Goal: Task Accomplishment & Management: Manage account settings

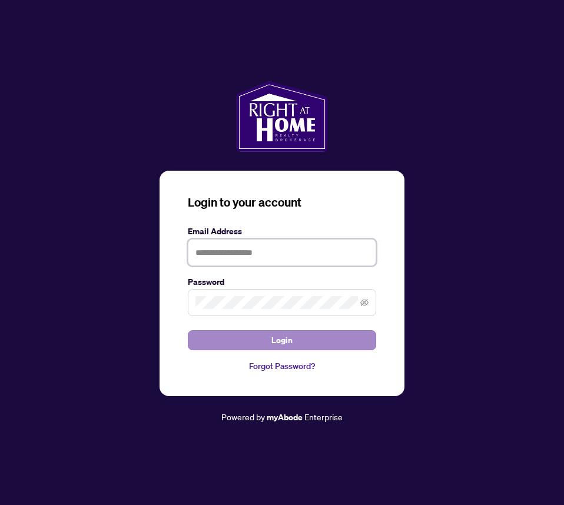
type input "**********"
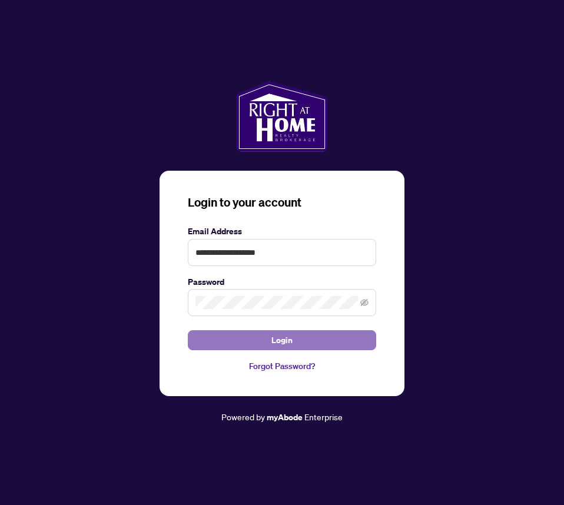
click at [253, 335] on button "Login" at bounding box center [282, 340] width 188 height 20
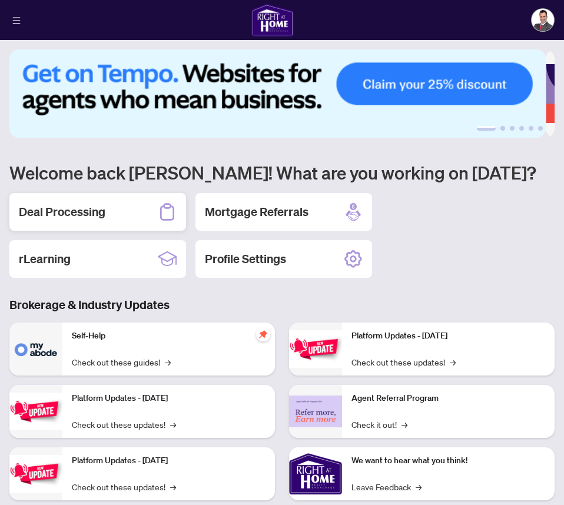
click at [112, 212] on div "Deal Processing" at bounding box center [97, 212] width 176 height 38
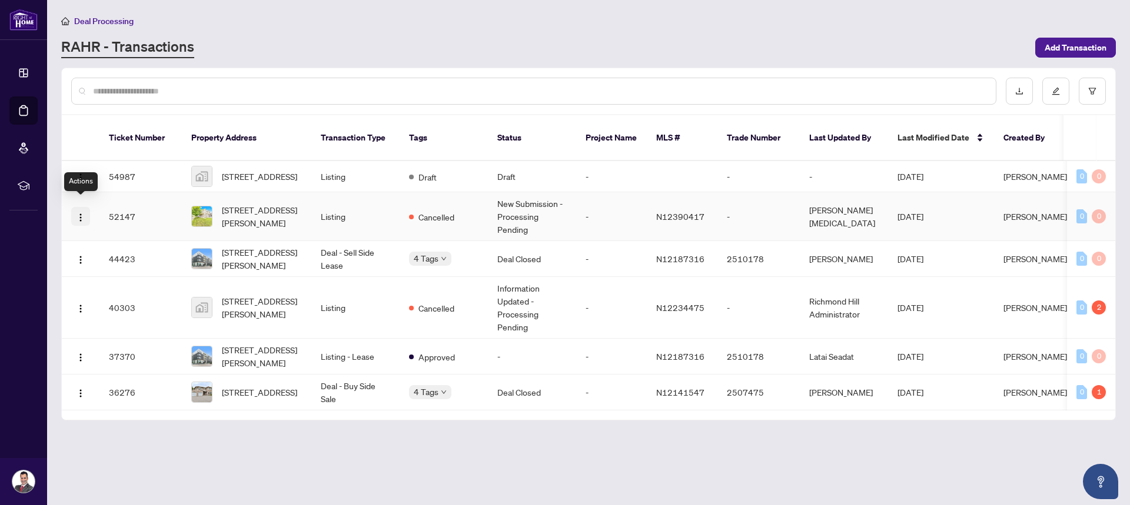
click at [79, 213] on img "button" at bounding box center [80, 217] width 9 height 9
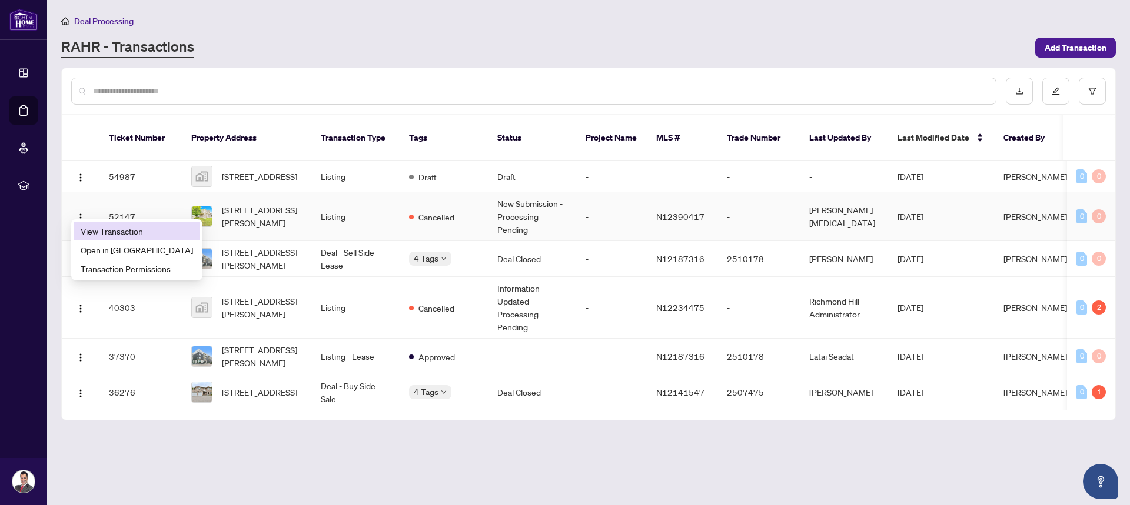
click at [126, 227] on span "View Transaction" at bounding box center [137, 231] width 112 height 13
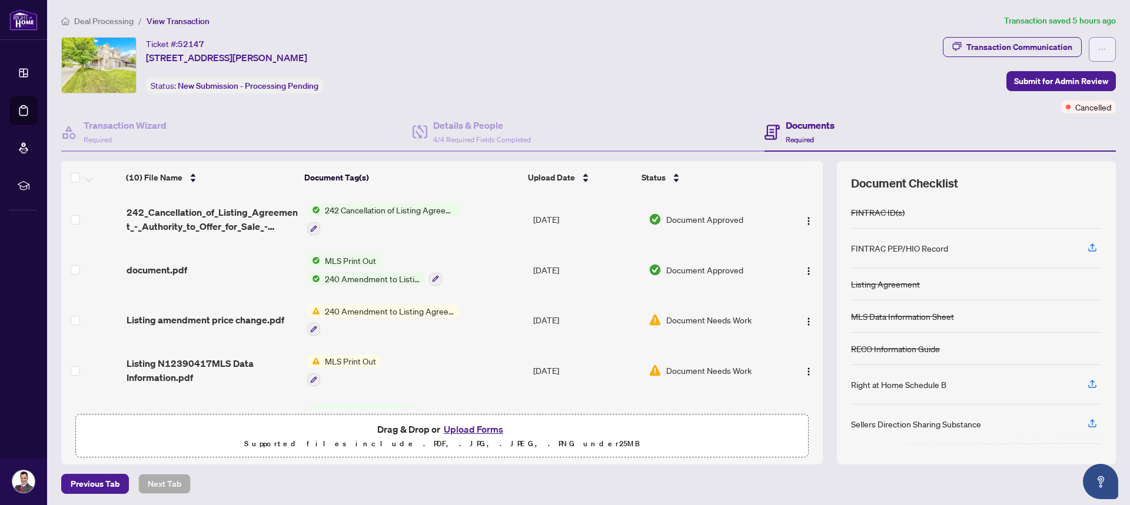
click at [563, 48] on icon "ellipsis" at bounding box center [1102, 49] width 8 height 8
click at [563, 87] on div "Ticket #: 52147 [STREET_ADDRESS][PERSON_NAME] Status: New Submission - Processi…" at bounding box center [499, 65] width 877 height 56
click at [417, 130] on icon at bounding box center [419, 132] width 15 height 14
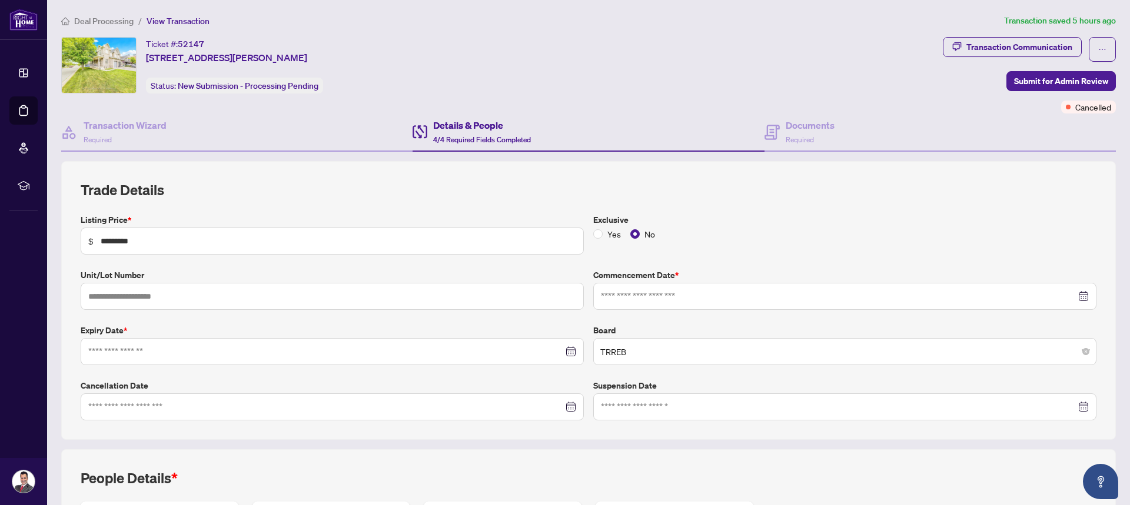
type input "**********"
click at [563, 404] on div at bounding box center [332, 407] width 488 height 13
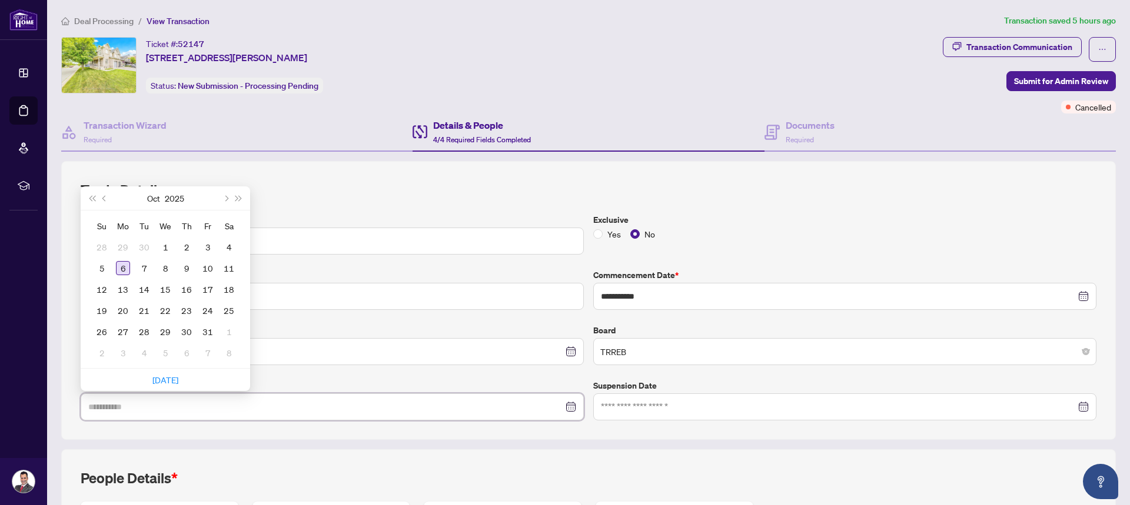
type input "**********"
click at [122, 267] on div "6" at bounding box center [123, 268] width 14 height 14
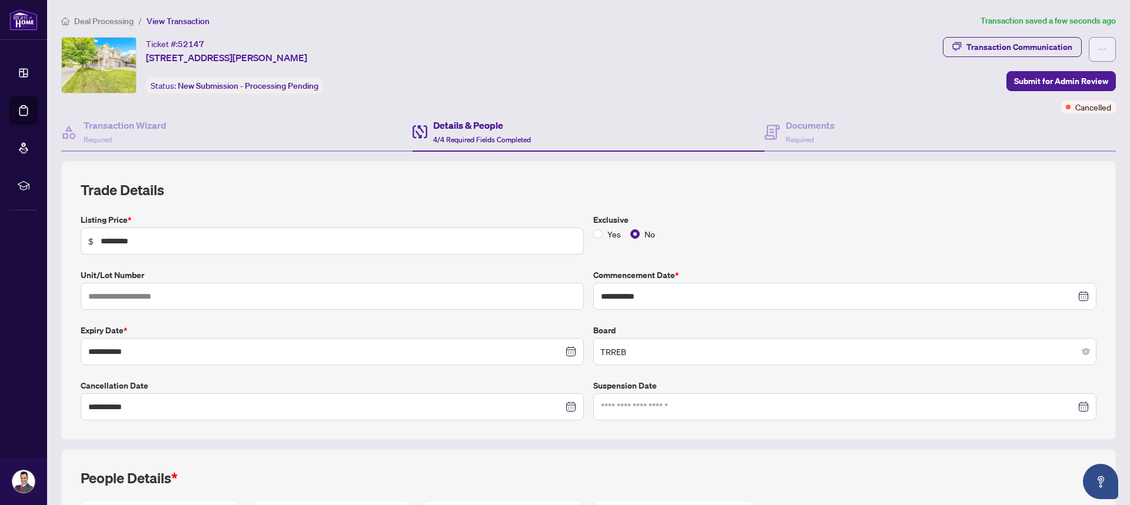
click at [563, 45] on icon "ellipsis" at bounding box center [1102, 49] width 8 height 8
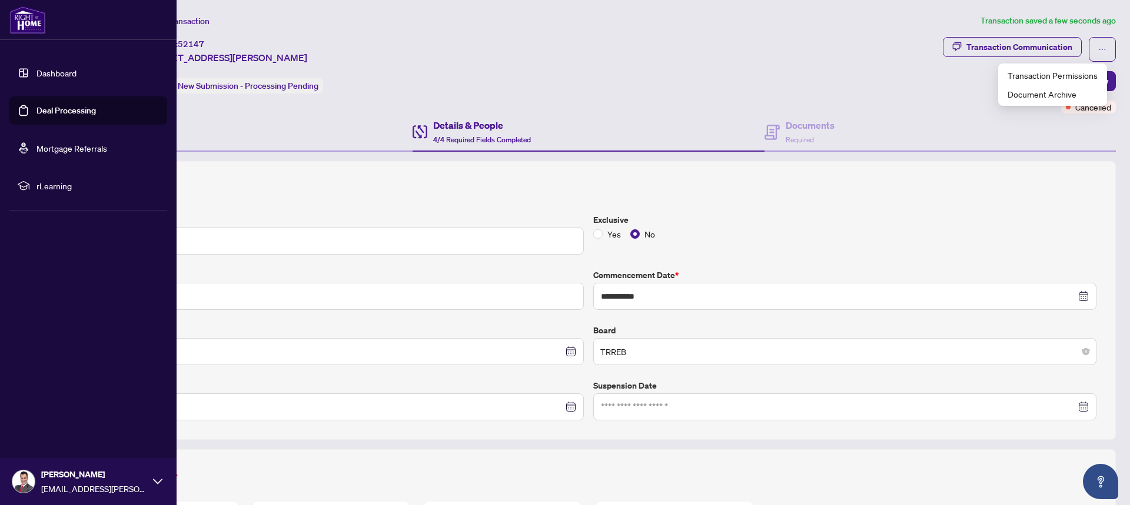
click at [38, 74] on link "Dashboard" at bounding box center [56, 73] width 40 height 11
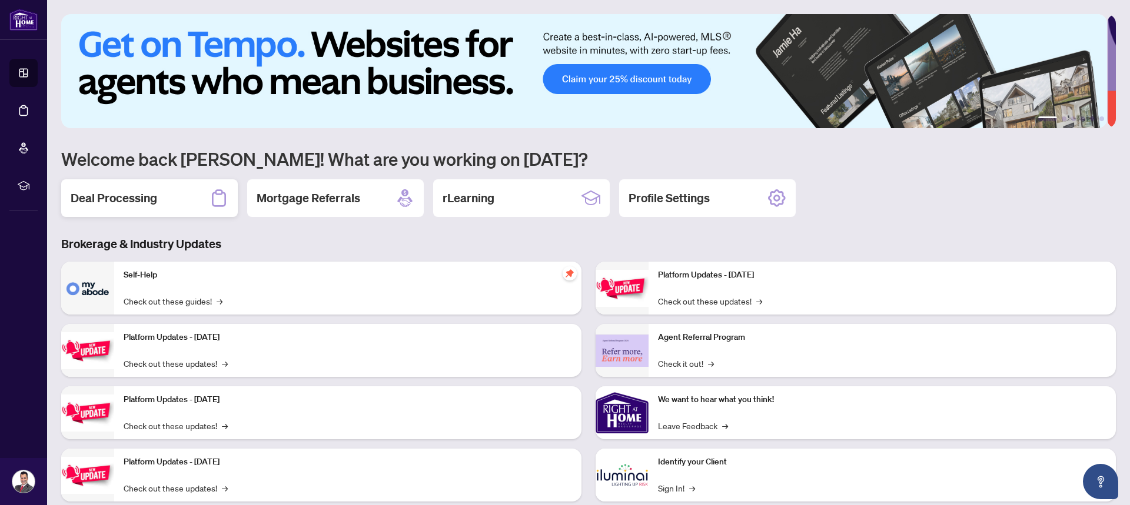
click at [196, 199] on div "Deal Processing" at bounding box center [149, 198] width 176 height 38
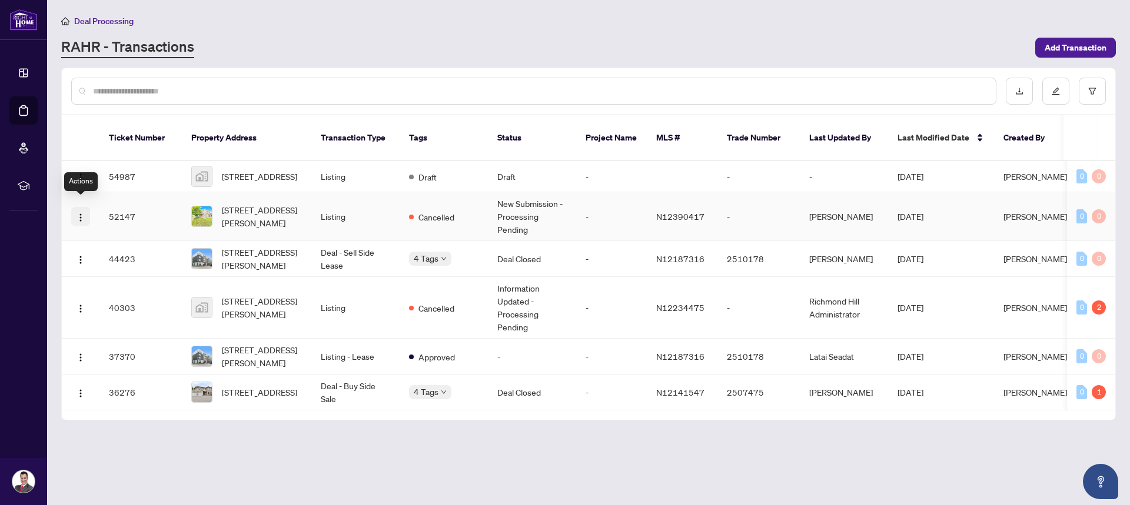
click at [78, 213] on img "button" at bounding box center [80, 217] width 9 height 9
click at [563, 93] on icon "edit" at bounding box center [1055, 91] width 8 height 8
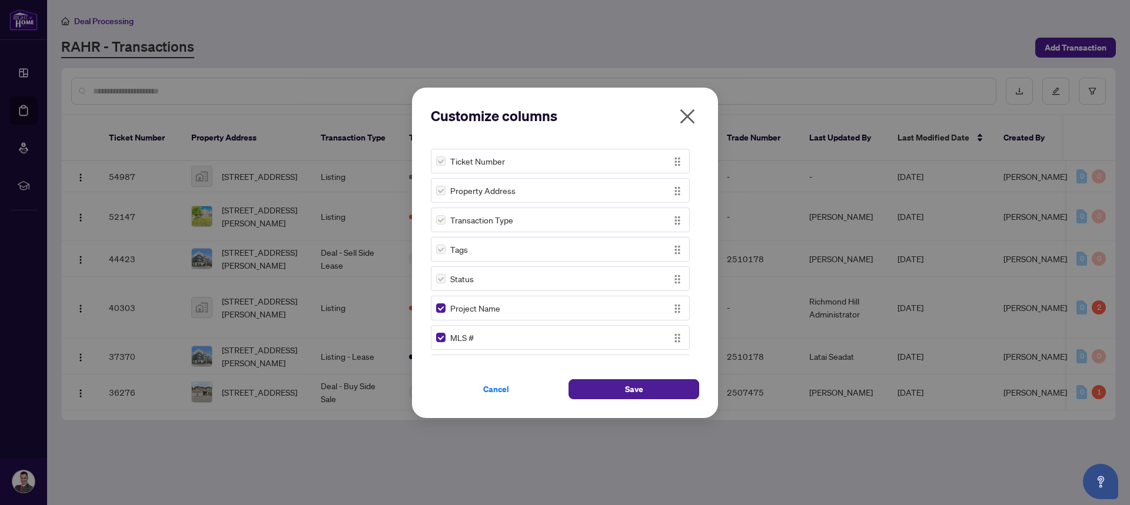
click at [563, 116] on icon "close" at bounding box center [687, 116] width 15 height 15
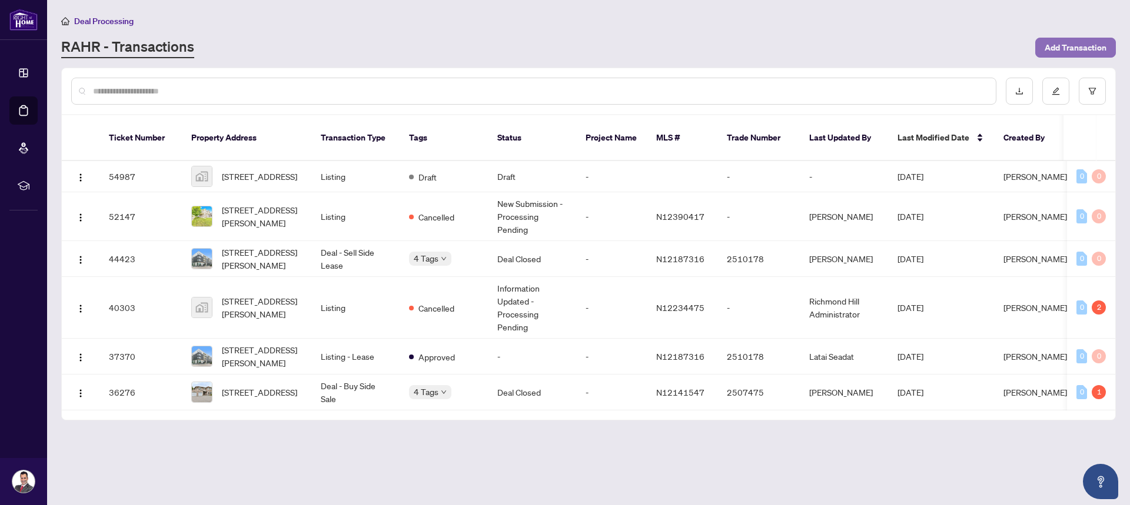
click at [563, 49] on span "Add Transaction" at bounding box center [1075, 47] width 62 height 19
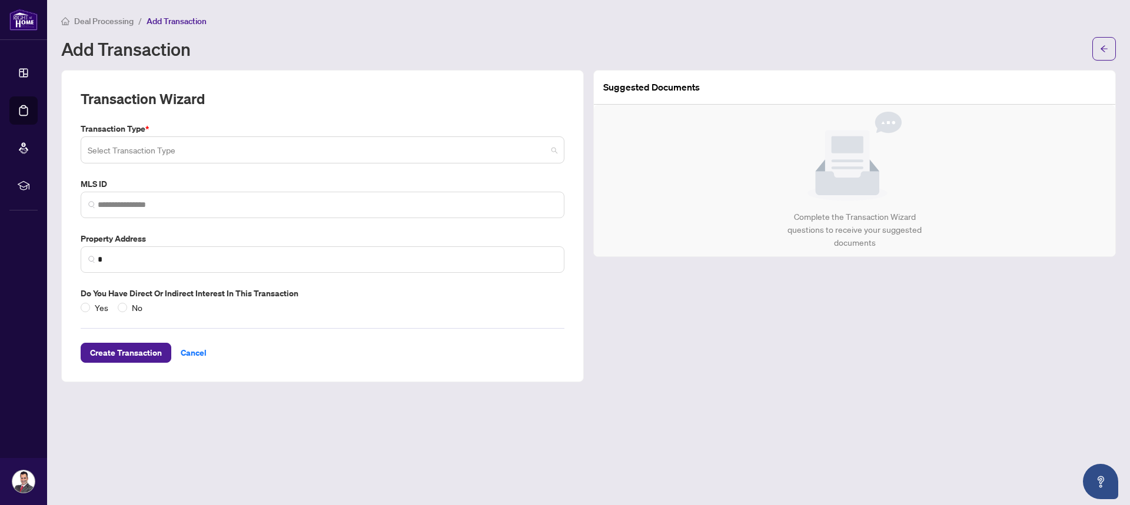
click at [492, 154] on input "search" at bounding box center [317, 152] width 459 height 26
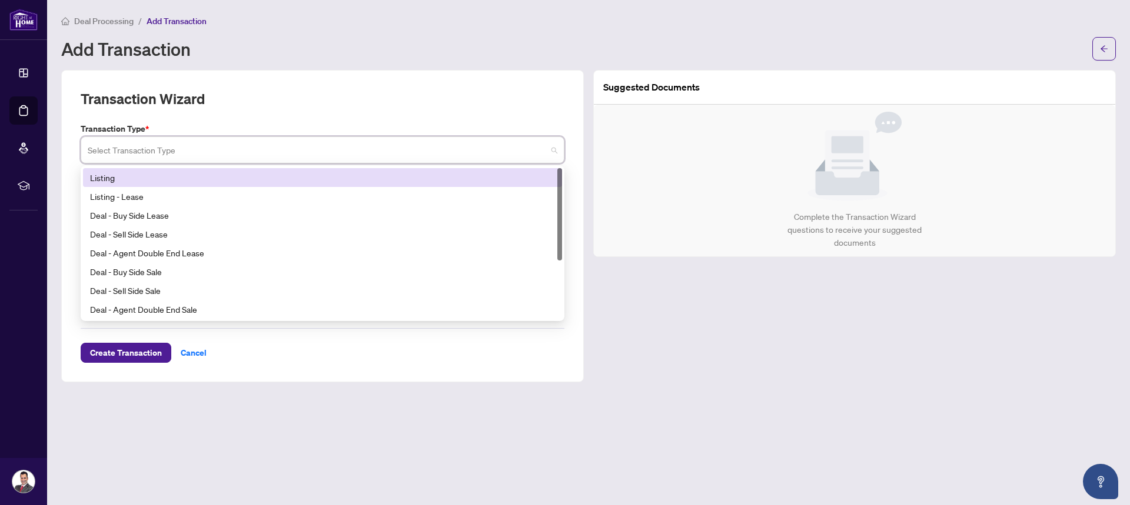
click at [116, 179] on div "Listing" at bounding box center [322, 177] width 465 height 13
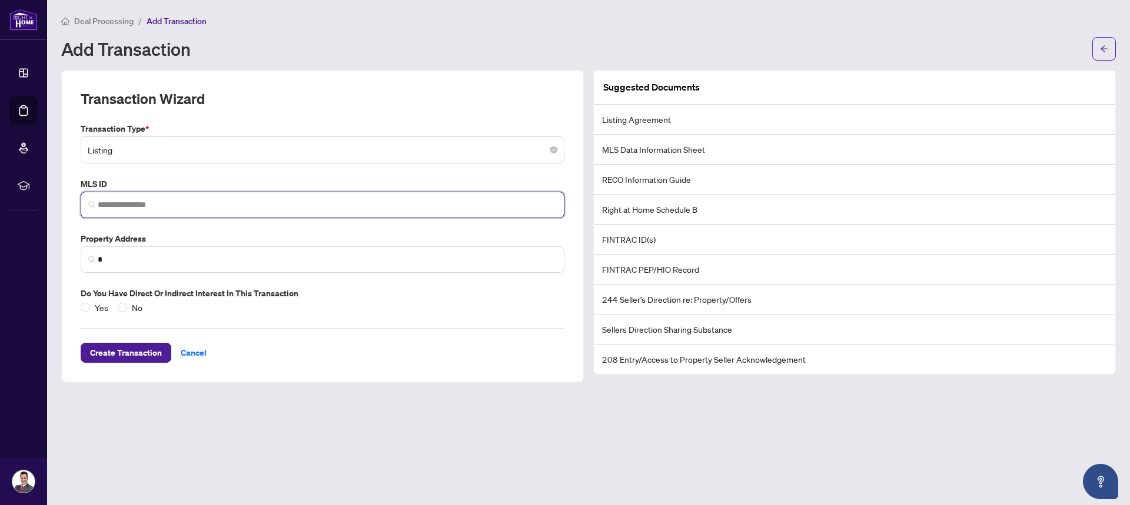
click at [129, 205] on input "search" at bounding box center [327, 205] width 459 height 12
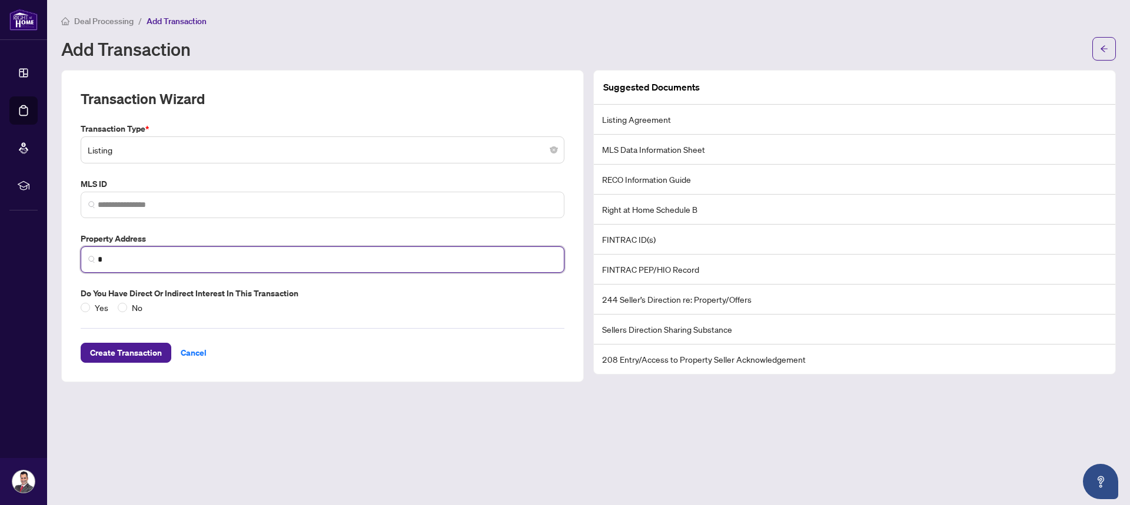
click at [140, 259] on input "*" at bounding box center [327, 260] width 459 height 12
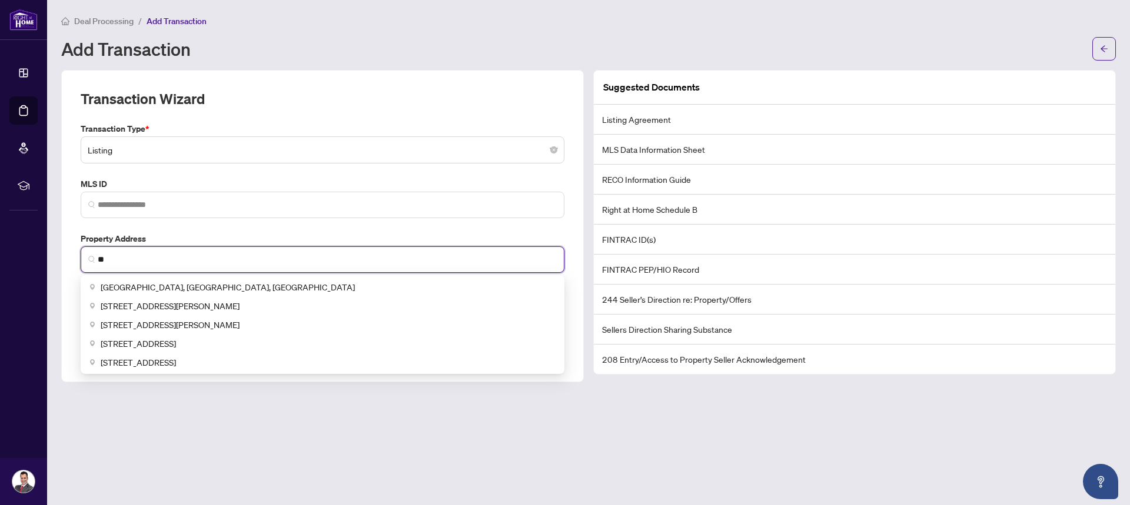
type input "*"
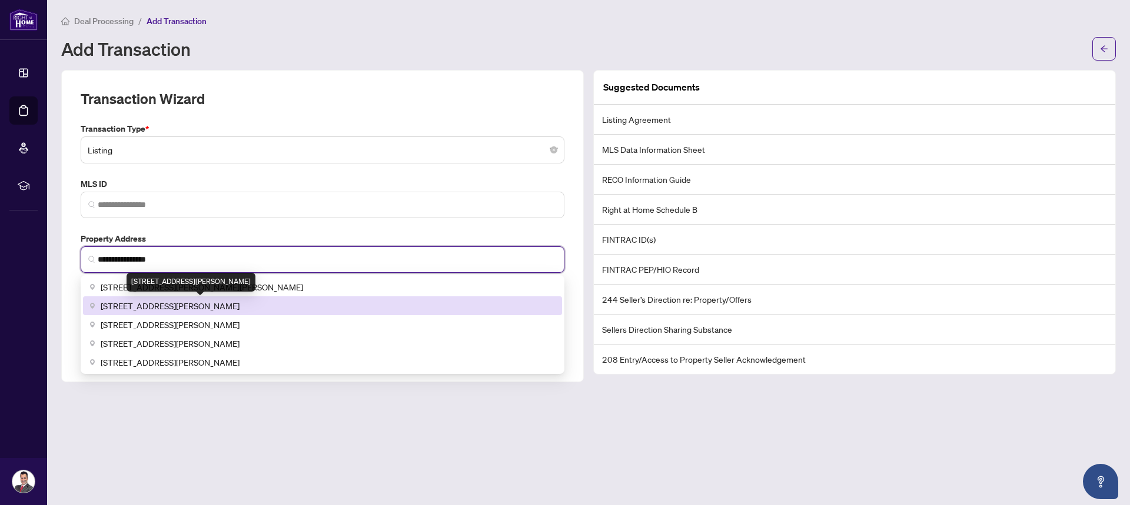
click at [166, 303] on span "[STREET_ADDRESS][PERSON_NAME]" at bounding box center [170, 305] width 139 height 13
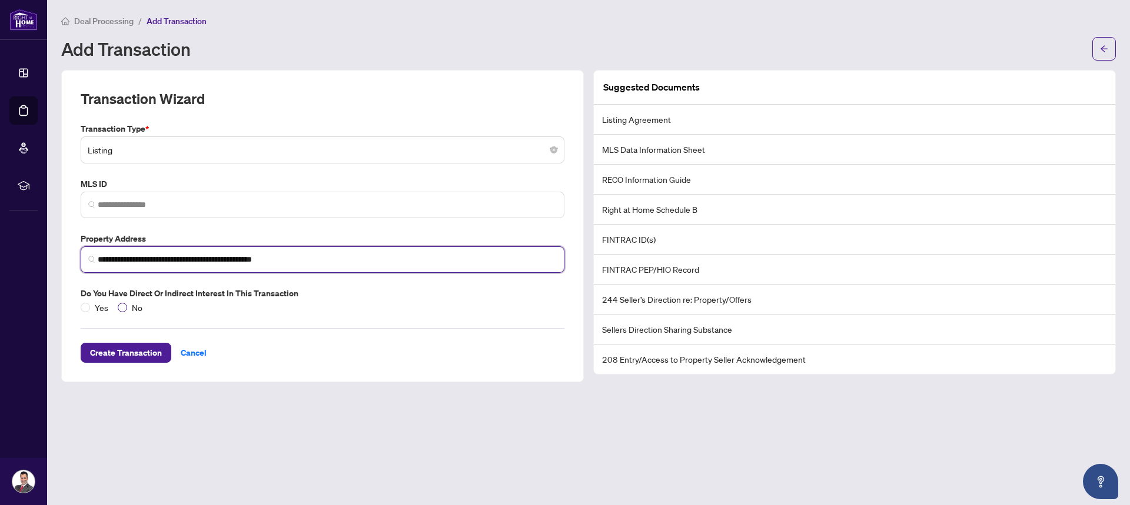
type input "**********"
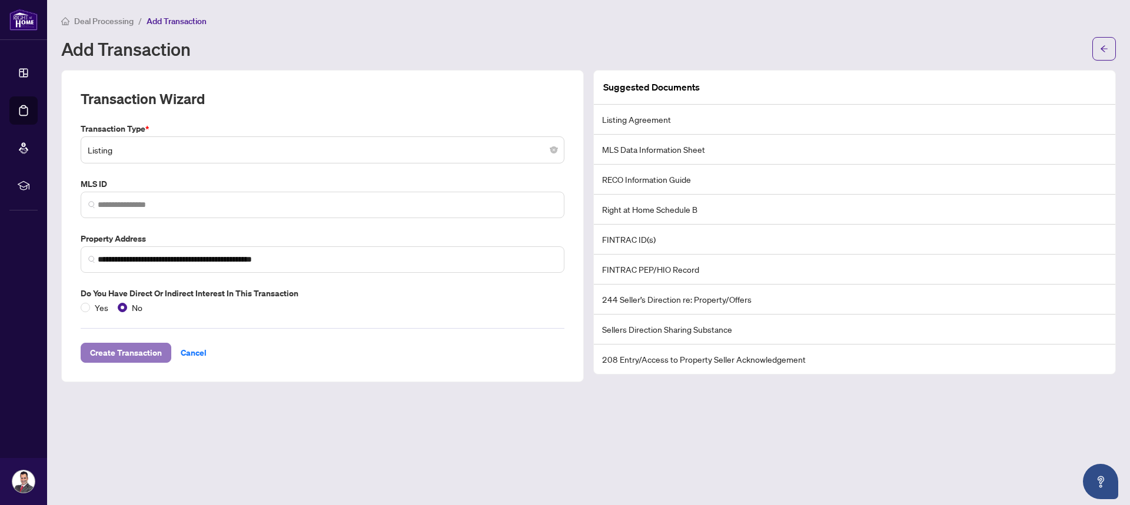
click at [122, 349] on span "Create Transaction" at bounding box center [126, 353] width 72 height 19
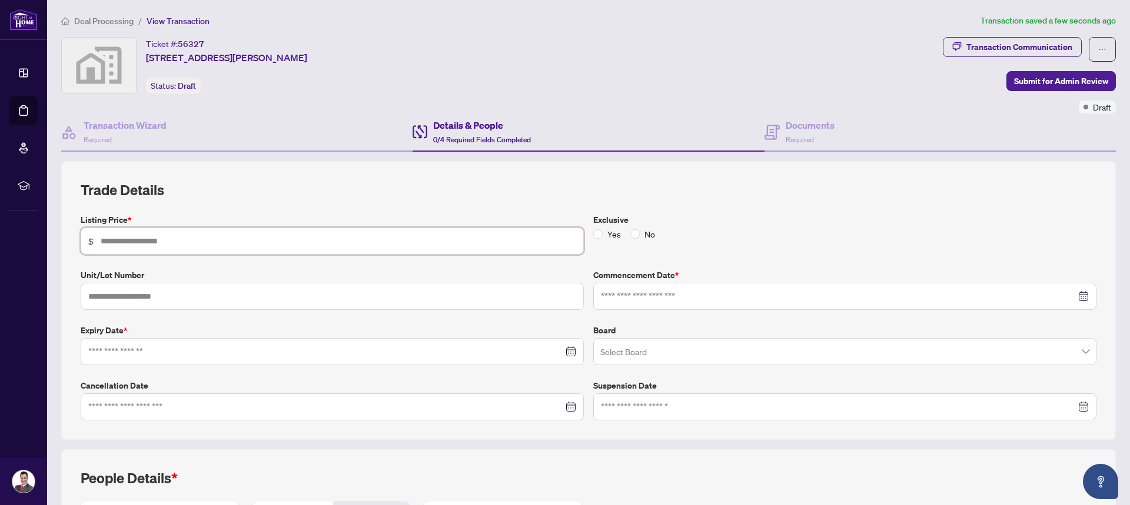
click at [248, 241] on input "text" at bounding box center [338, 241] width 475 height 13
type input "*********"
click at [563, 296] on div at bounding box center [845, 296] width 488 height 13
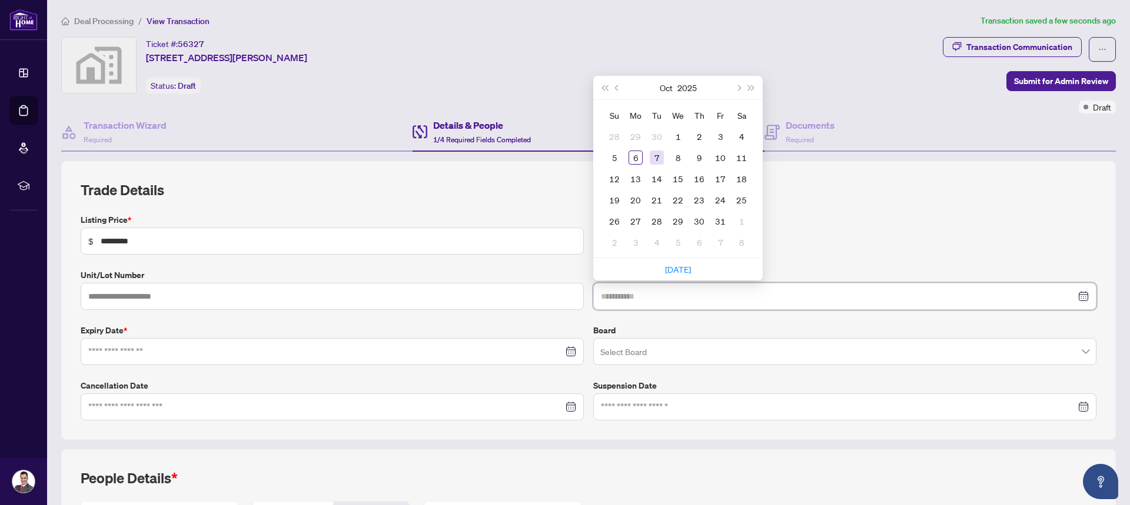
type input "**********"
click at [563, 157] on div "7" at bounding box center [656, 158] width 14 height 14
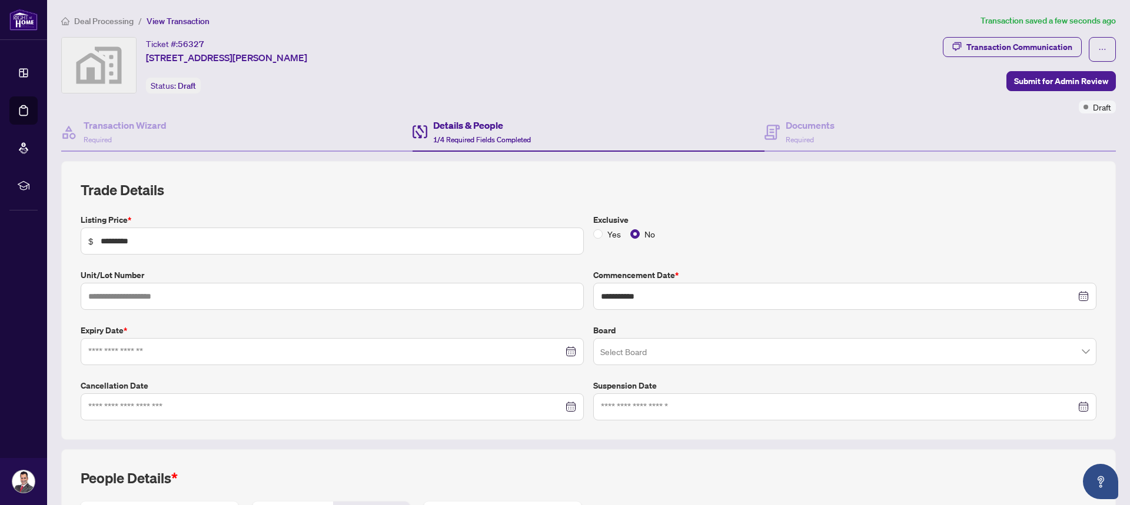
click at [563, 356] on div at bounding box center [332, 351] width 488 height 13
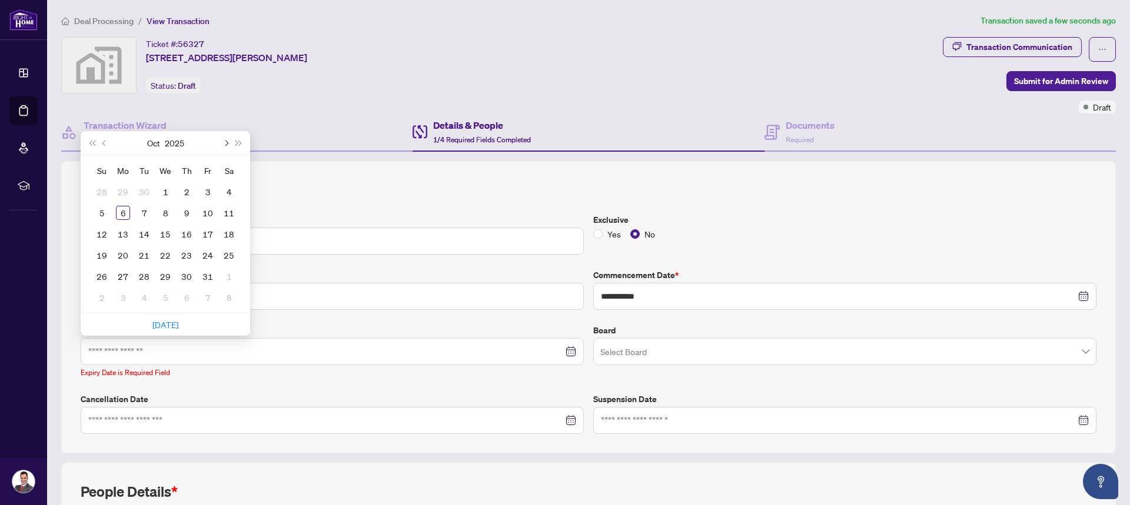
click at [227, 142] on span "Next month (PageDown)" at bounding box center [225, 143] width 6 height 6
type input "**********"
click at [164, 215] on div "7" at bounding box center [165, 213] width 14 height 14
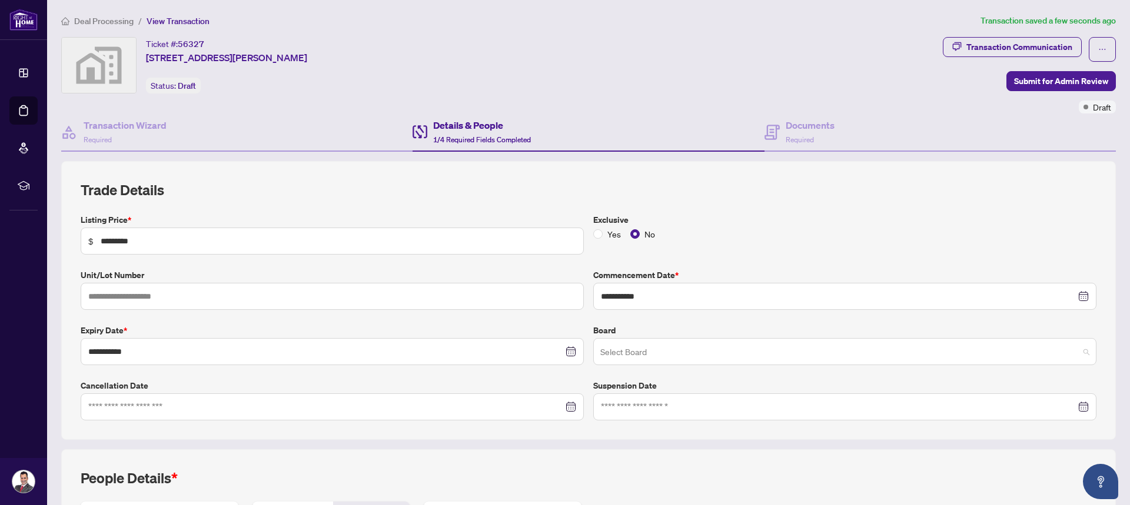
click at [563, 357] on input "search" at bounding box center [839, 354] width 478 height 26
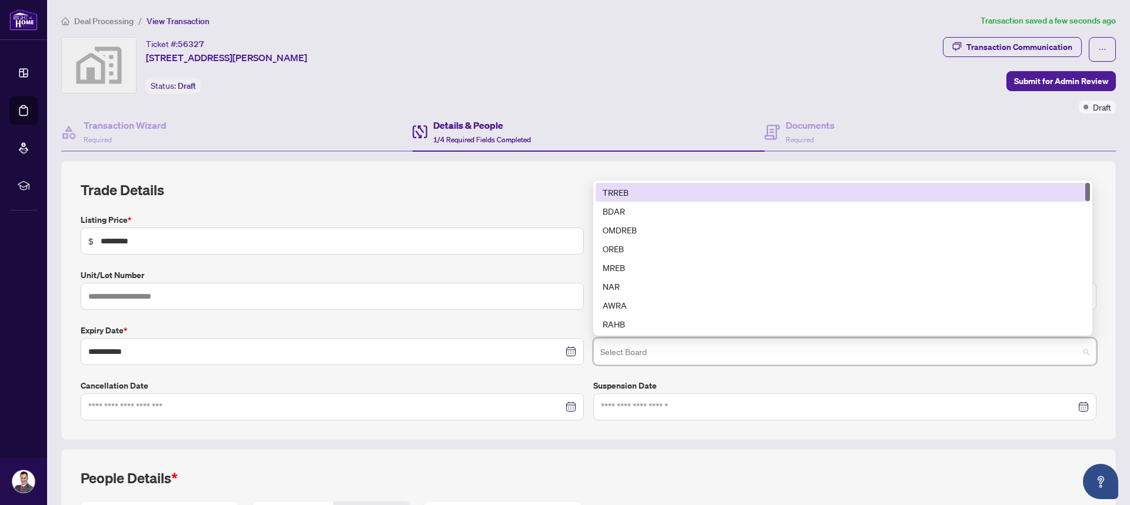
click at [563, 191] on div "TRREB" at bounding box center [842, 192] width 480 height 13
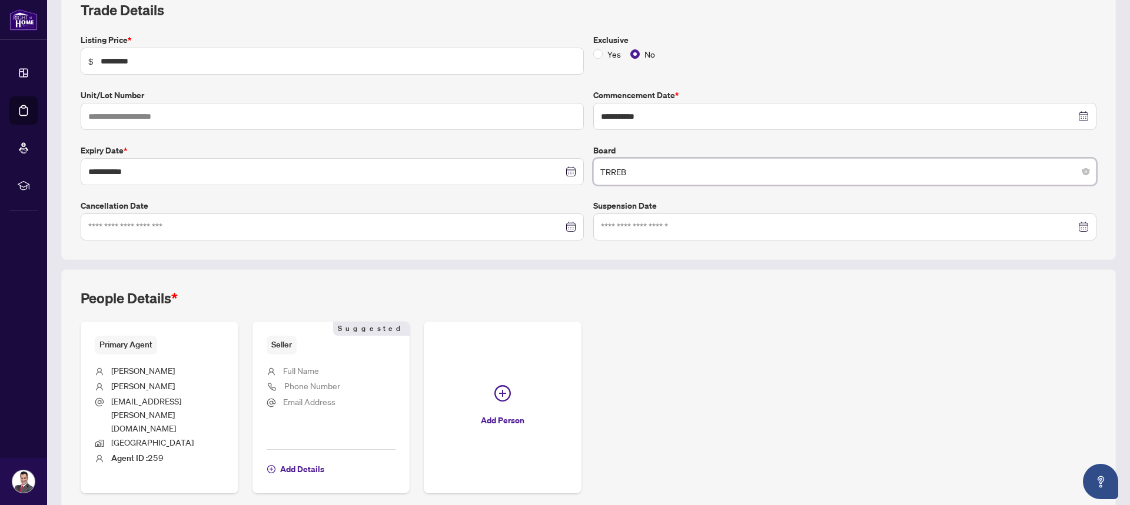
scroll to position [205, 0]
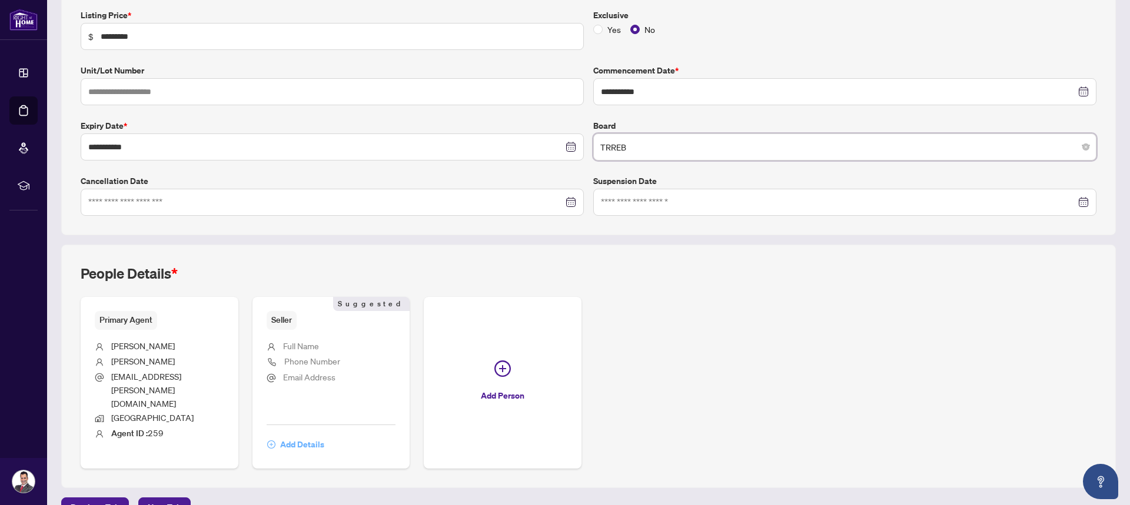
click at [309, 435] on span "Add Details" at bounding box center [302, 444] width 44 height 19
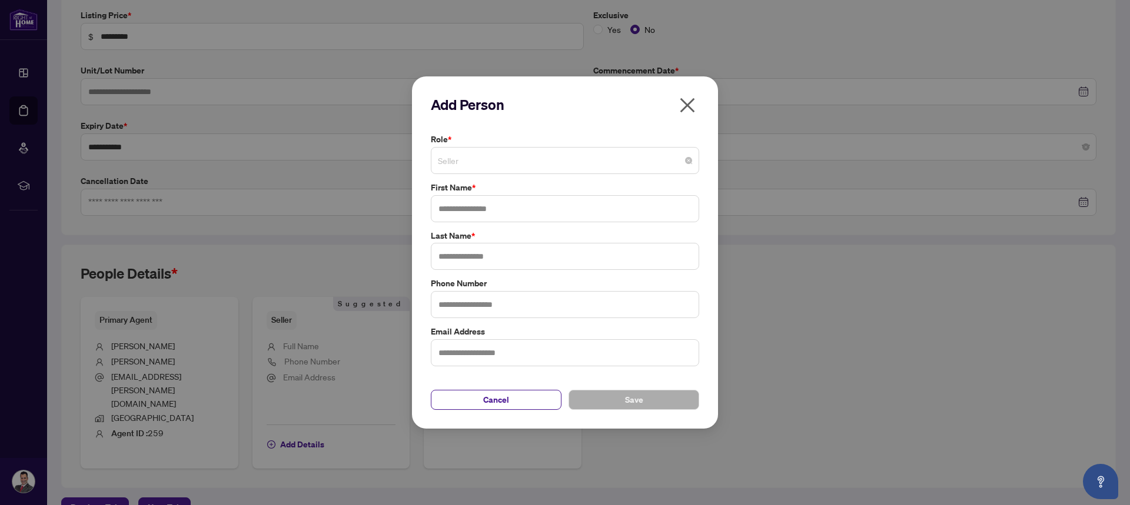
click at [545, 168] on span "Seller" at bounding box center [565, 160] width 254 height 22
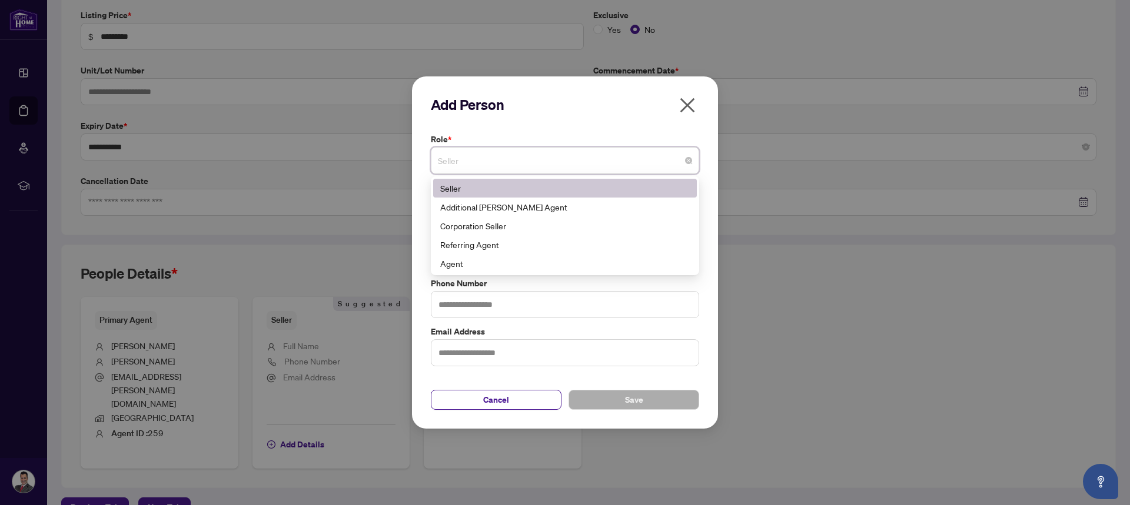
click at [525, 185] on div "Seller" at bounding box center [564, 188] width 249 height 13
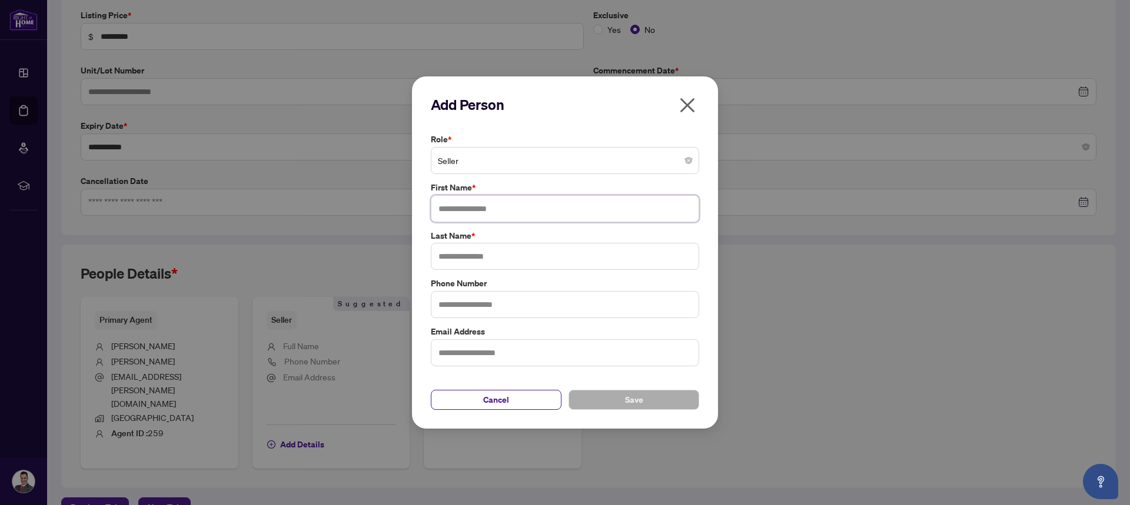
click at [485, 211] on input "text" at bounding box center [565, 208] width 268 height 27
type input "*"
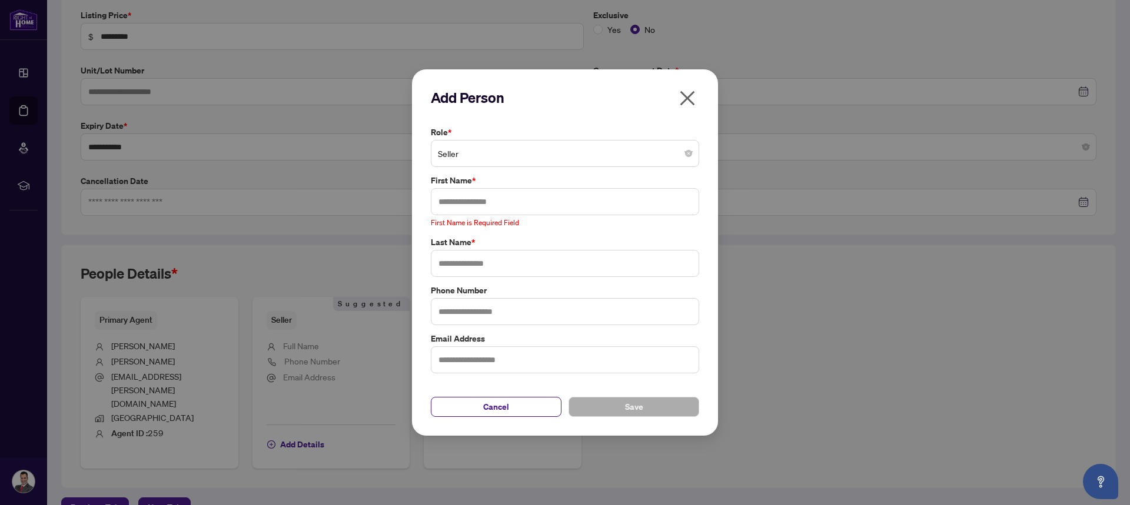
click at [563, 105] on icon "close" at bounding box center [687, 98] width 19 height 19
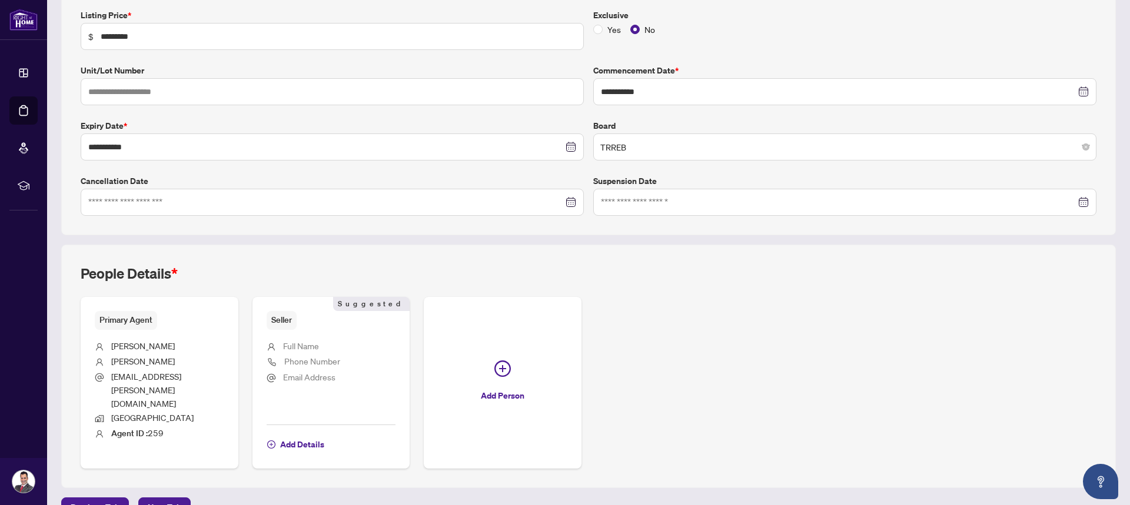
click at [378, 305] on span "Suggested" at bounding box center [371, 304] width 76 height 14
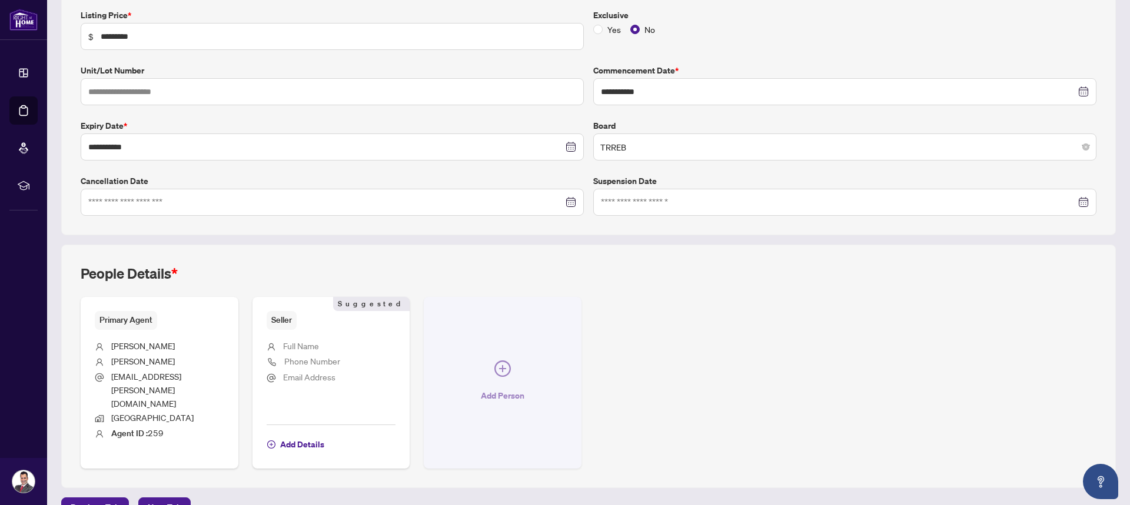
click at [501, 361] on icon "plus-circle" at bounding box center [502, 369] width 16 height 16
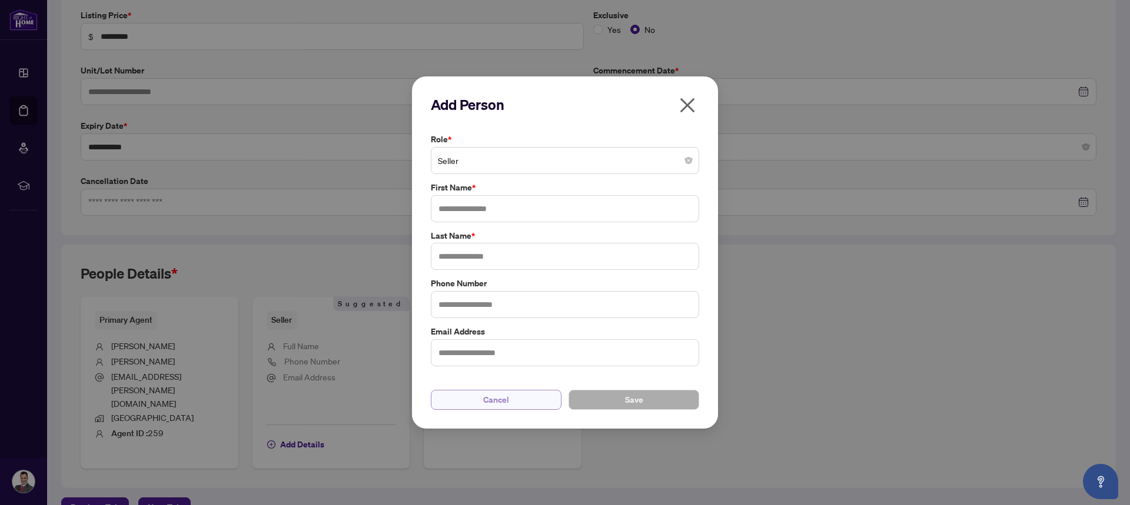
click at [505, 397] on span "Cancel" at bounding box center [496, 400] width 26 height 19
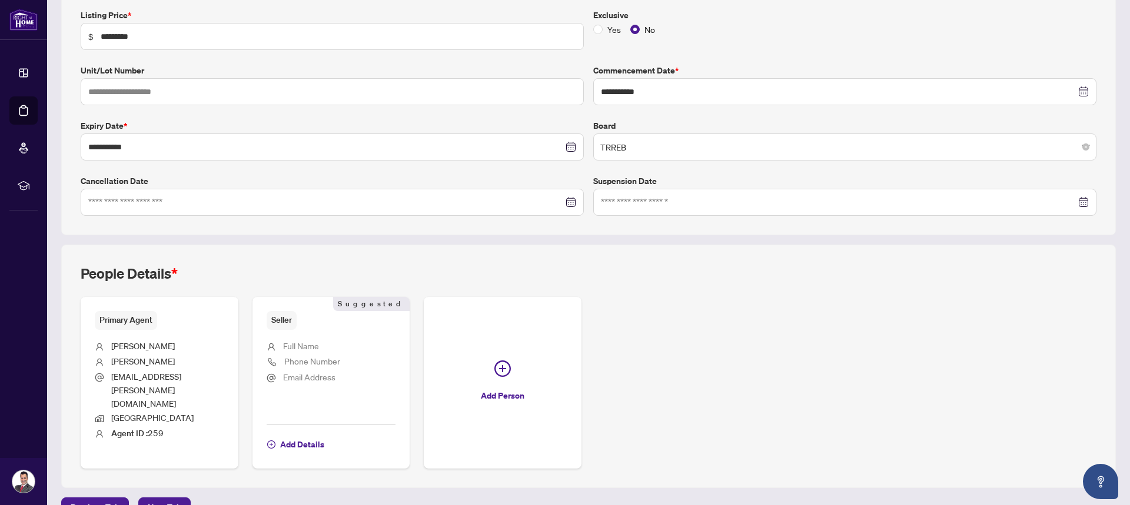
drag, startPoint x: 307, startPoint y: 347, endPoint x: 302, endPoint y: 381, distance: 34.4
click at [306, 347] on span "Full Name" at bounding box center [301, 346] width 36 height 11
click at [306, 435] on span "Add Details" at bounding box center [302, 444] width 44 height 19
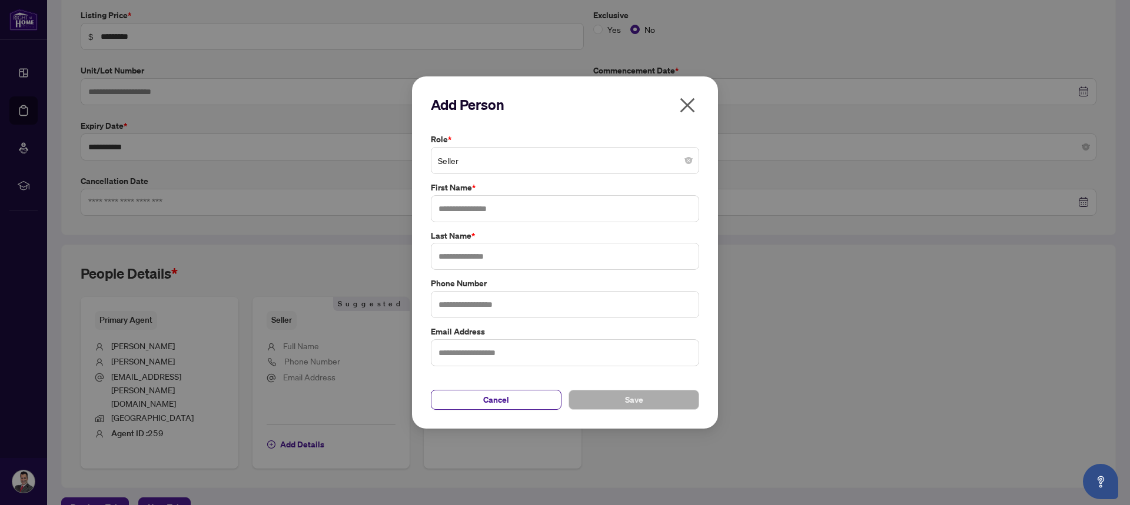
click at [527, 161] on span "Seller" at bounding box center [565, 160] width 254 height 22
type input "**********"
type input "*******"
type input "*****"
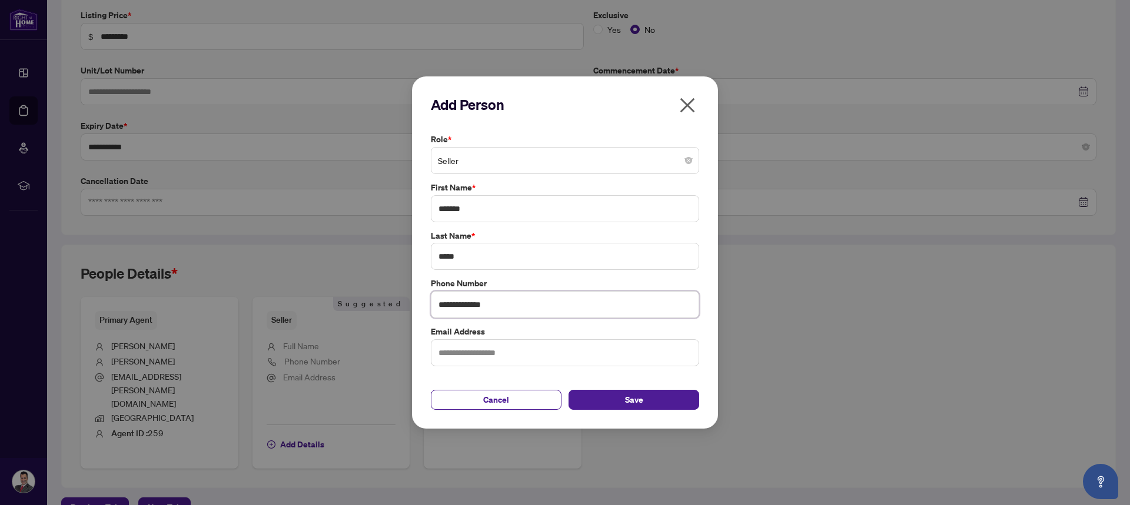
type input "**********"
click at [563, 390] on button "Save" at bounding box center [633, 400] width 131 height 20
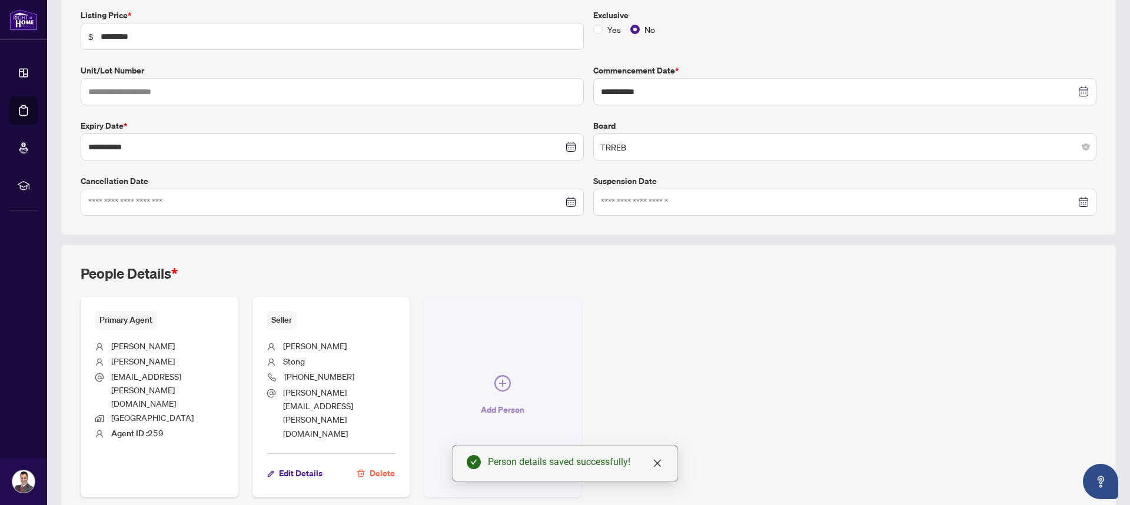
click at [495, 375] on icon "plus-circle" at bounding box center [502, 383] width 16 height 16
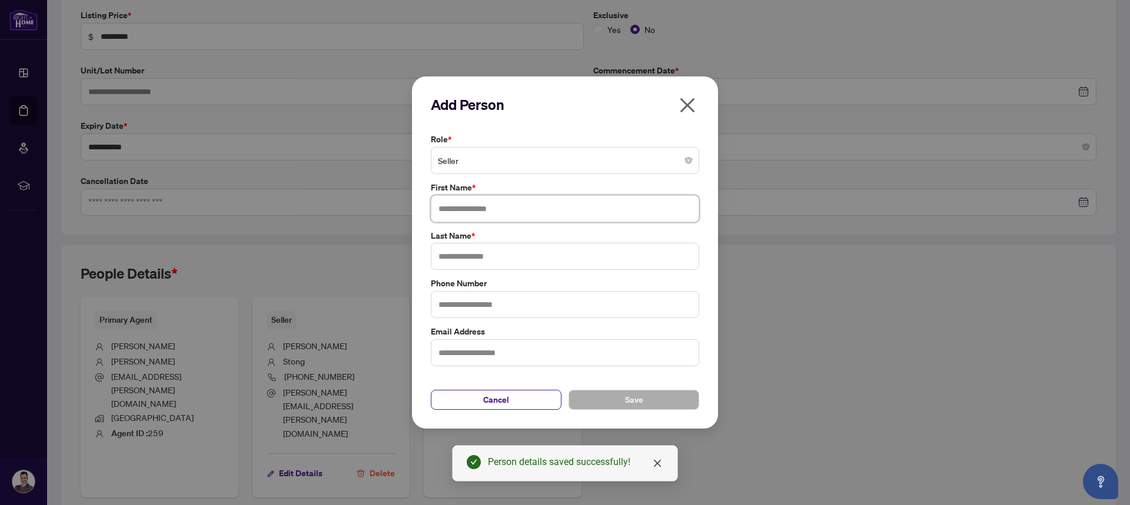
click at [492, 210] on input "text" at bounding box center [565, 208] width 268 height 27
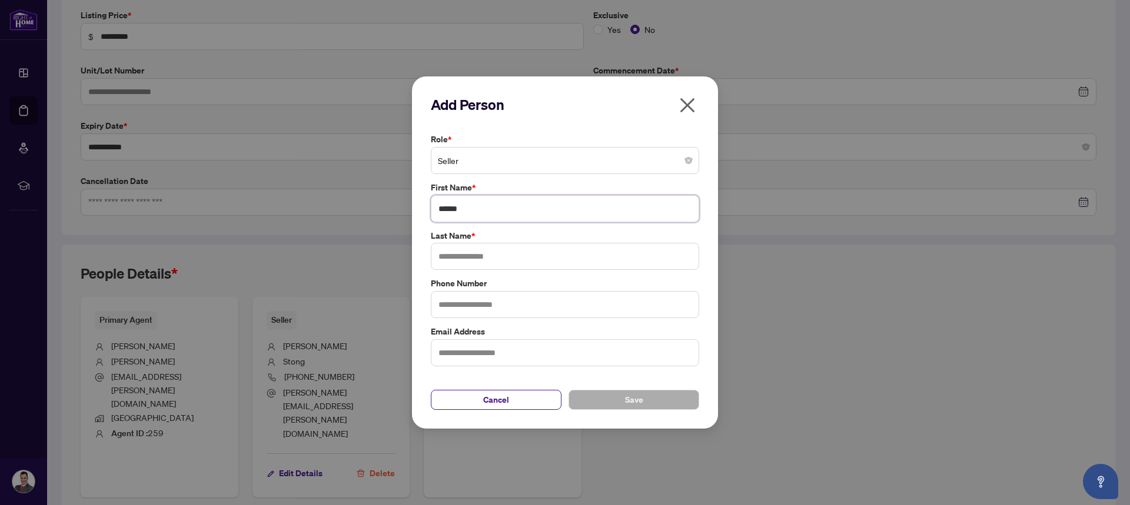
type input "******"
type input "********"
type input "**********"
click at [563, 401] on button "Save" at bounding box center [633, 400] width 131 height 20
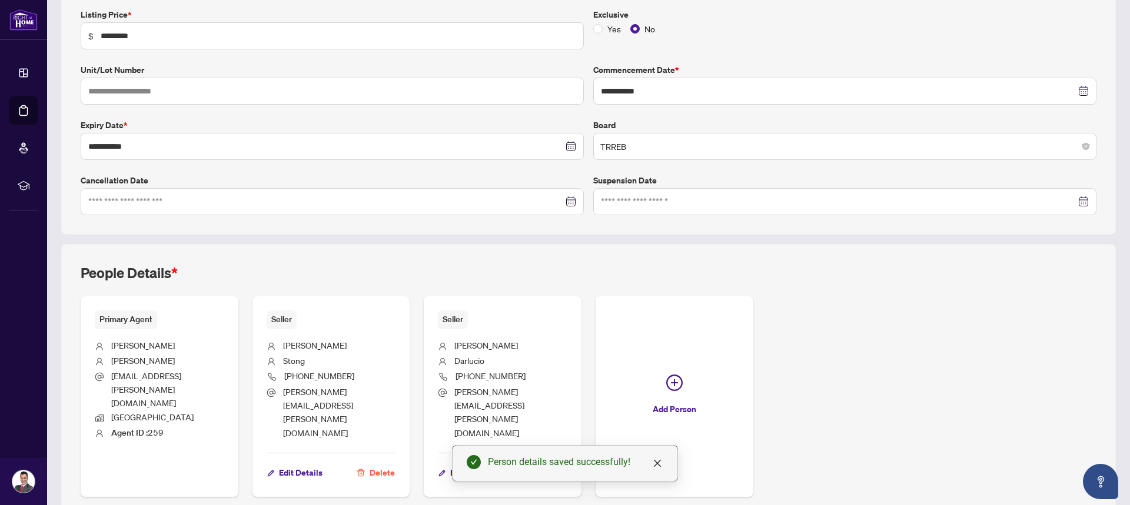
scroll to position [220, 0]
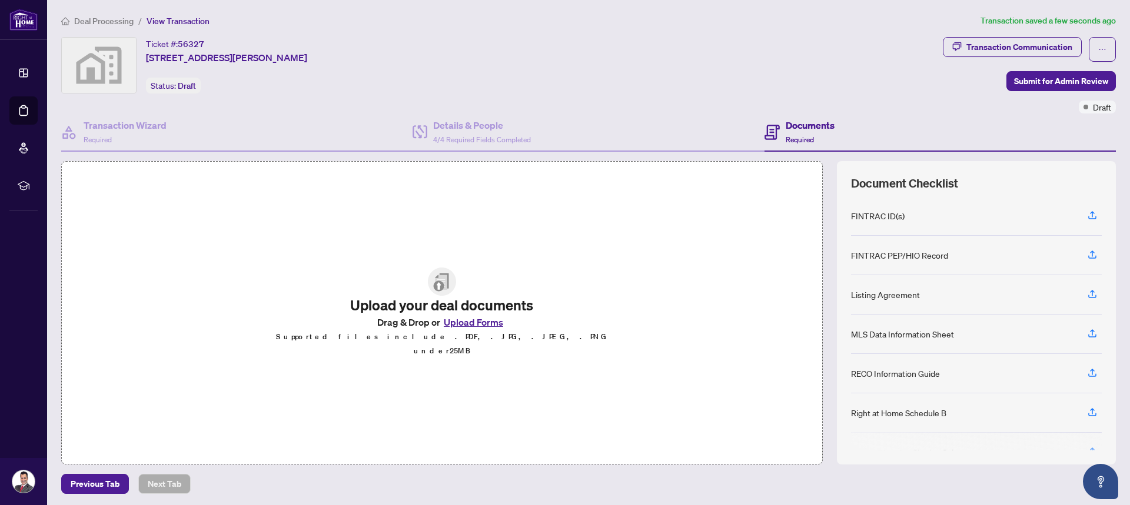
click at [469, 329] on button "Upload Forms" at bounding box center [473, 322] width 66 height 15
click at [465, 329] on button "Upload Forms" at bounding box center [473, 322] width 66 height 15
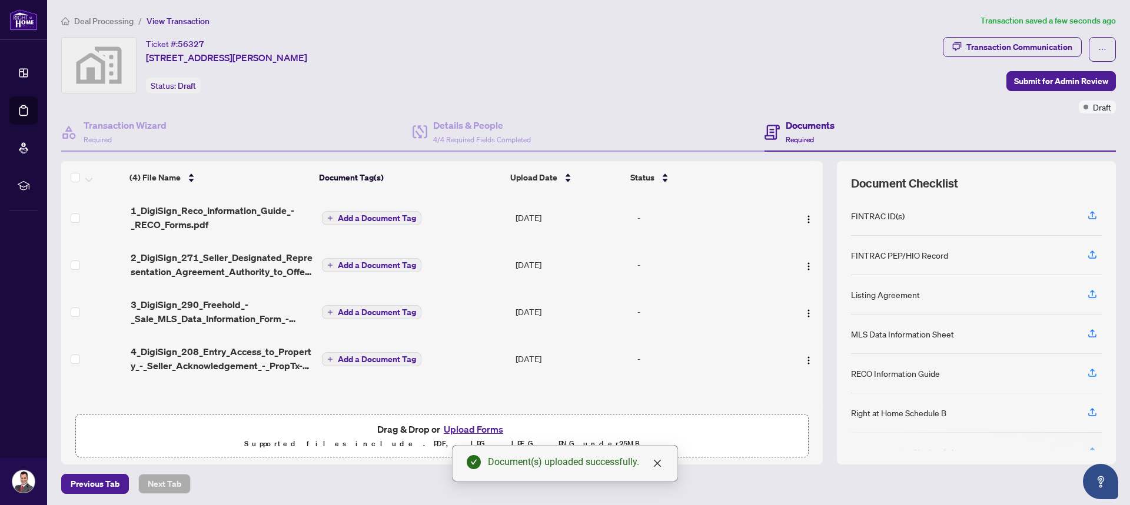
click at [351, 217] on span "Add a Document Tag" at bounding box center [377, 218] width 78 height 8
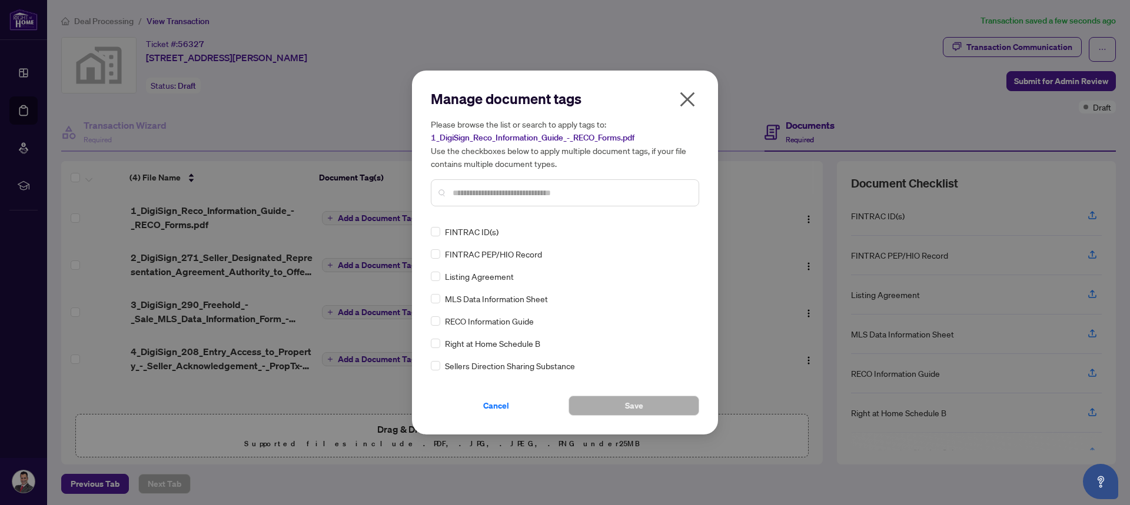
click at [509, 194] on input "text" at bounding box center [570, 192] width 237 height 13
type input "****"
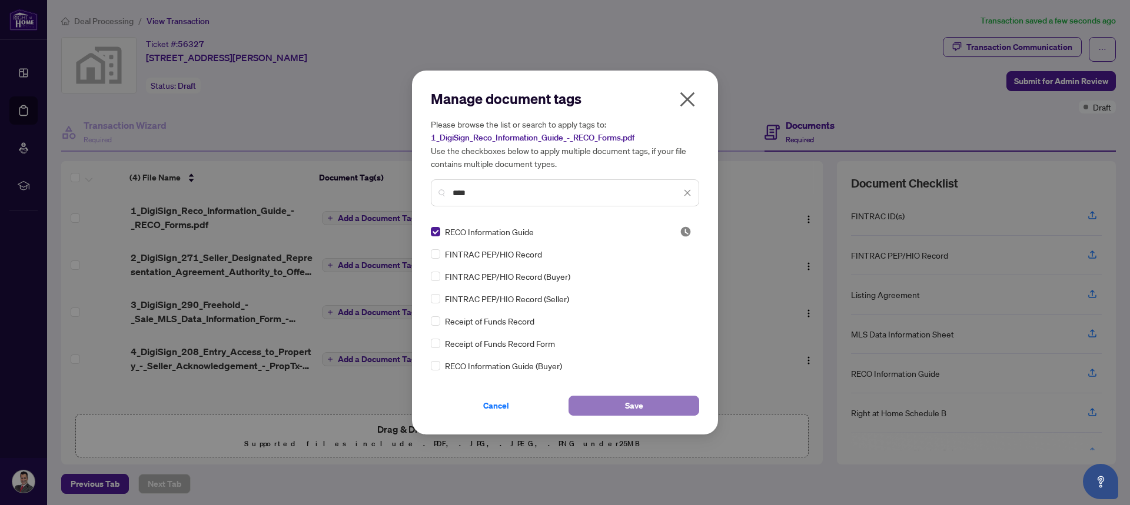
click at [563, 405] on button "Save" at bounding box center [633, 406] width 131 height 20
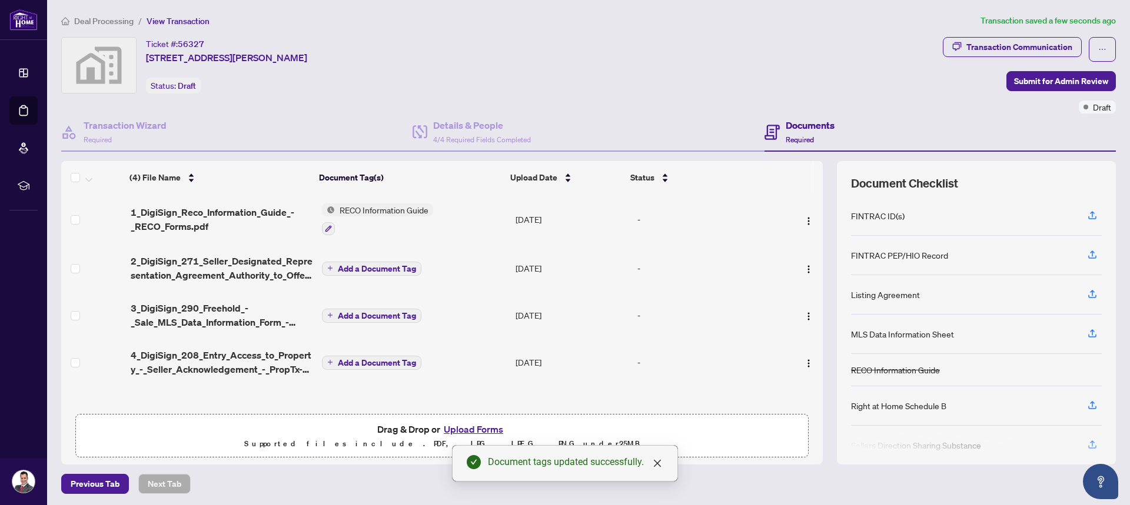
click at [346, 267] on span "Add a Document Tag" at bounding box center [377, 269] width 78 height 8
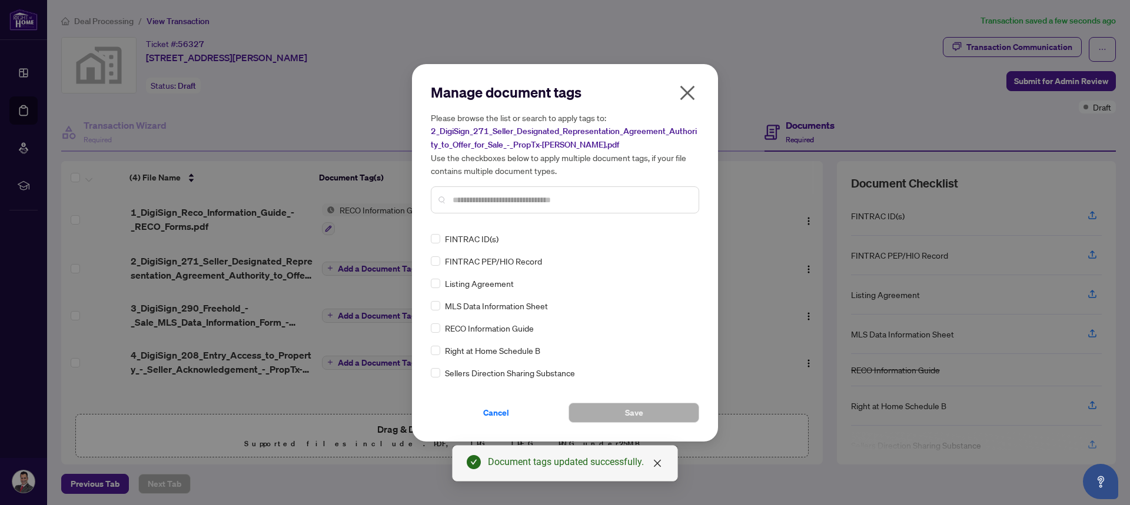
click at [475, 205] on input "text" at bounding box center [570, 200] width 237 height 13
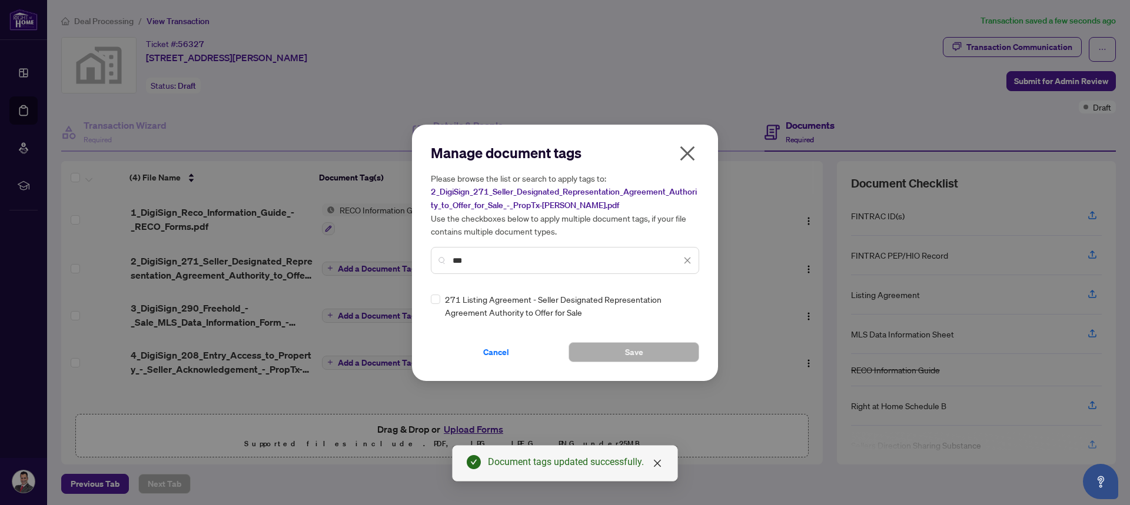
type input "***"
click at [563, 352] on button "Save" at bounding box center [633, 352] width 131 height 20
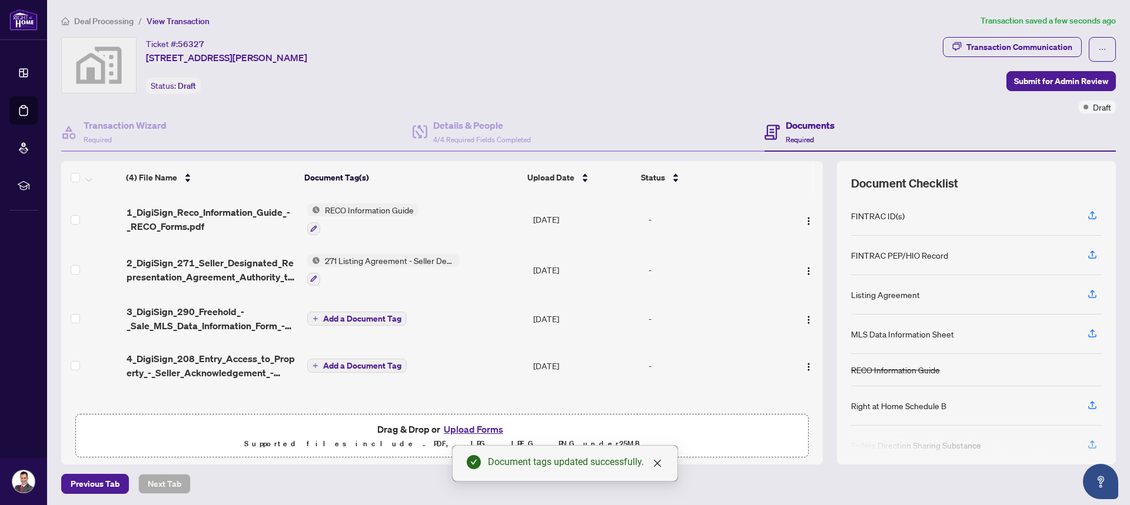
click at [314, 318] on icon "plus" at bounding box center [315, 319] width 6 height 6
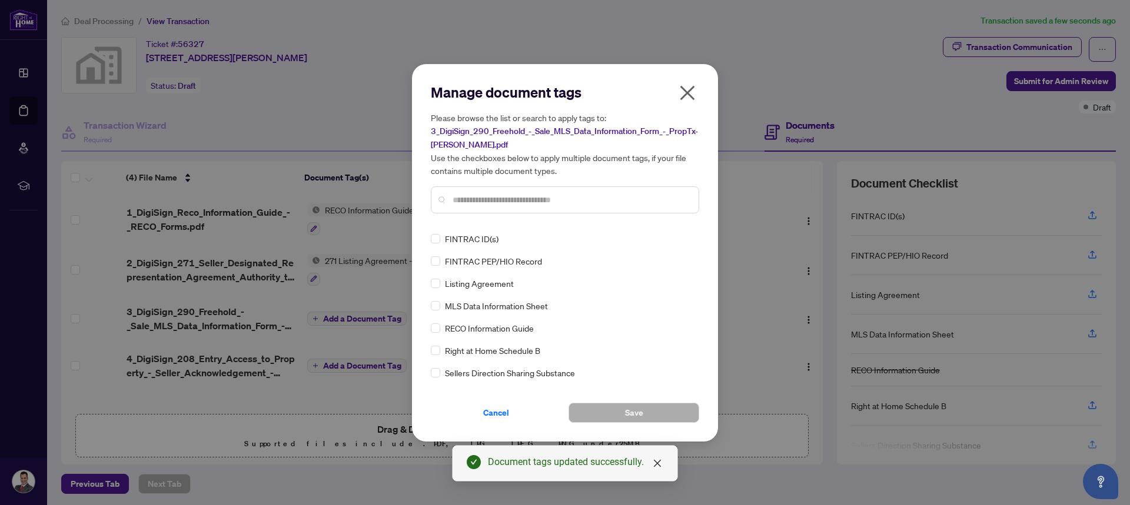
click at [478, 201] on input "text" at bounding box center [570, 200] width 237 height 13
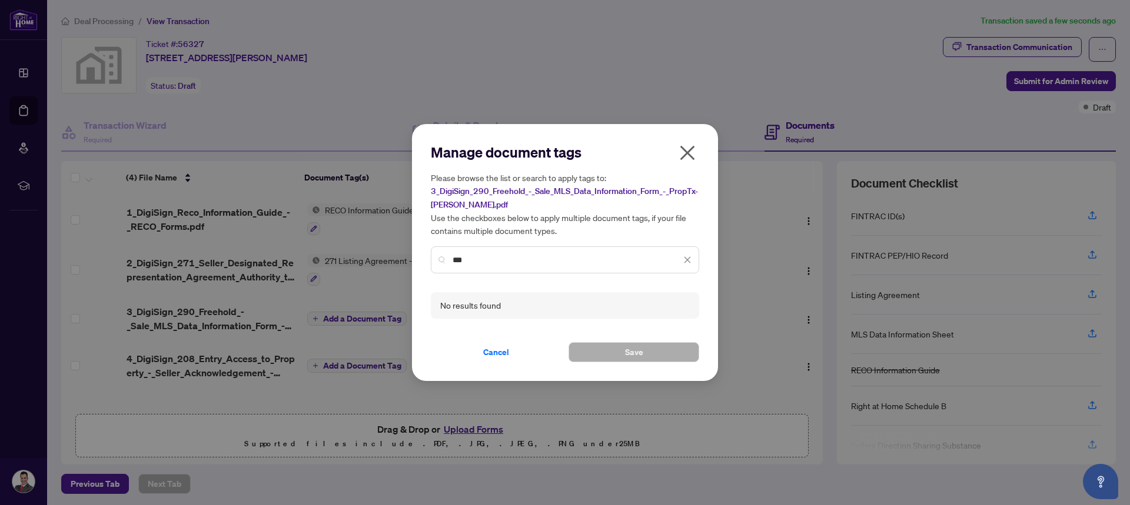
drag, startPoint x: 477, startPoint y: 261, endPoint x: 448, endPoint y: 264, distance: 28.9
click at [448, 264] on div "***" at bounding box center [565, 260] width 268 height 27
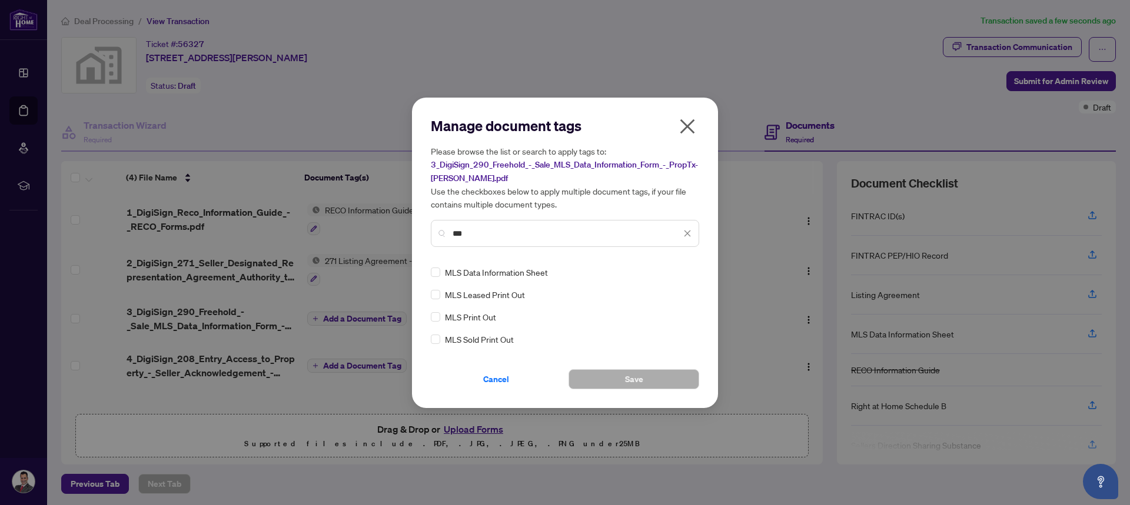
type input "***"
click at [563, 375] on button "Save" at bounding box center [633, 379] width 131 height 20
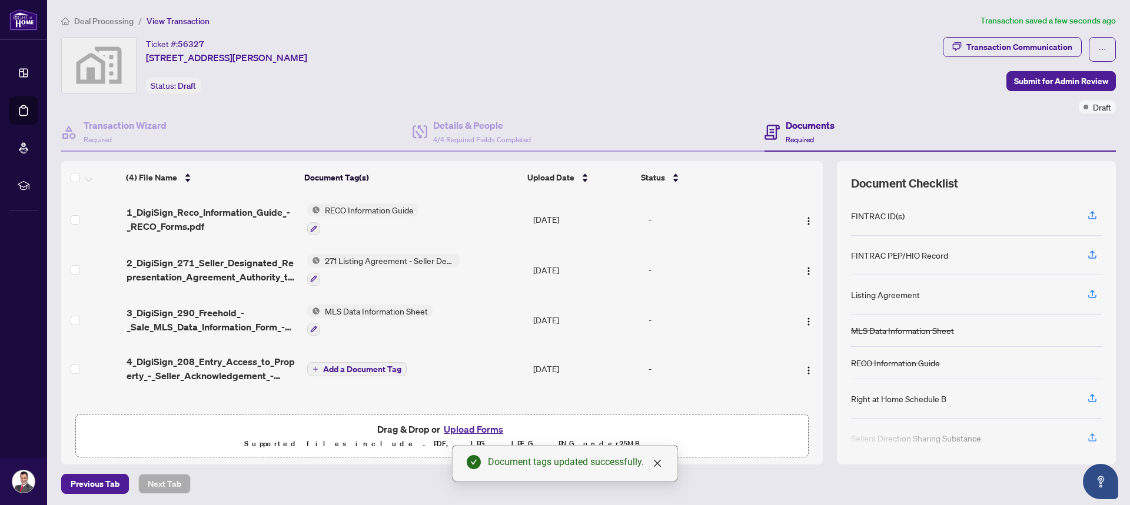
click at [315, 369] on icon "plus" at bounding box center [315, 369] width 1 height 5
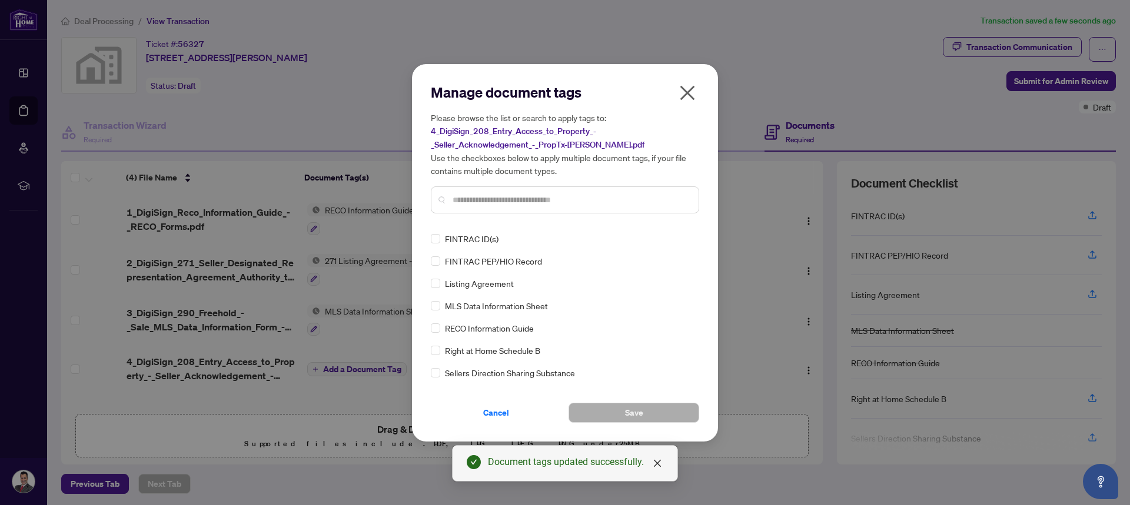
click at [476, 199] on input "text" at bounding box center [570, 200] width 237 height 13
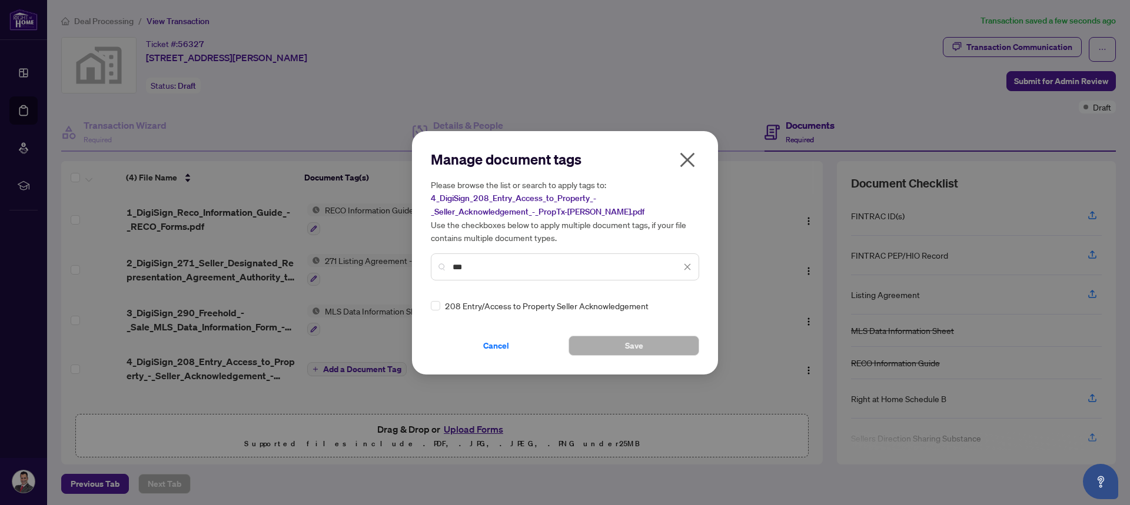
type input "***"
click at [563, 347] on span "Save" at bounding box center [634, 346] width 18 height 19
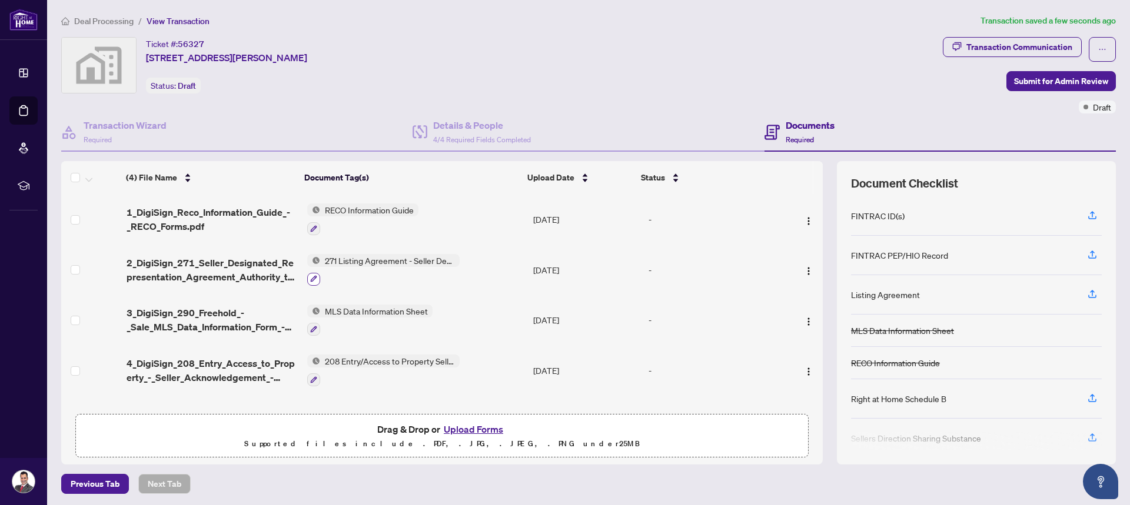
click at [310, 279] on icon "button" at bounding box center [313, 278] width 7 height 7
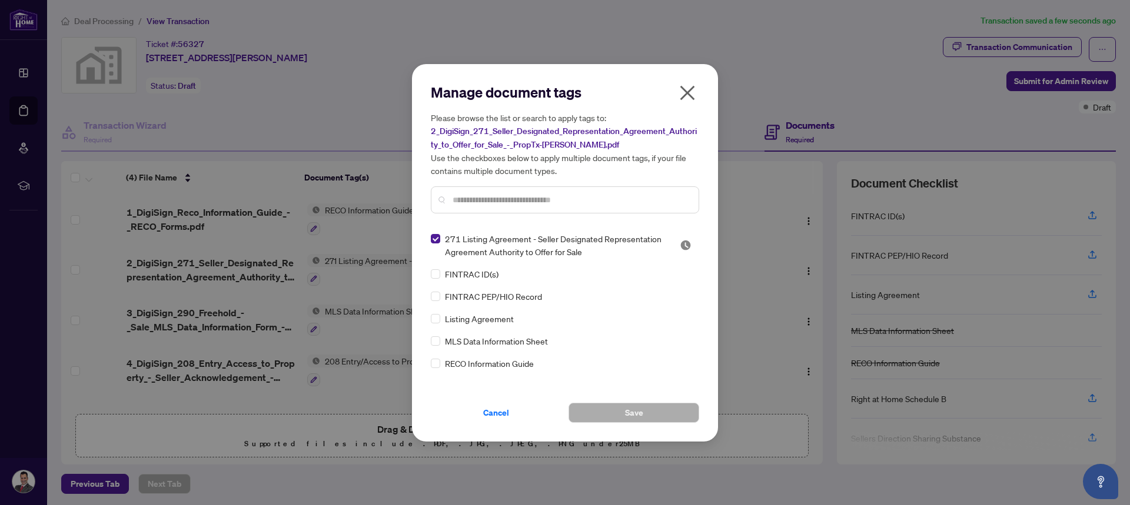
click at [480, 202] on input "text" at bounding box center [570, 200] width 237 height 13
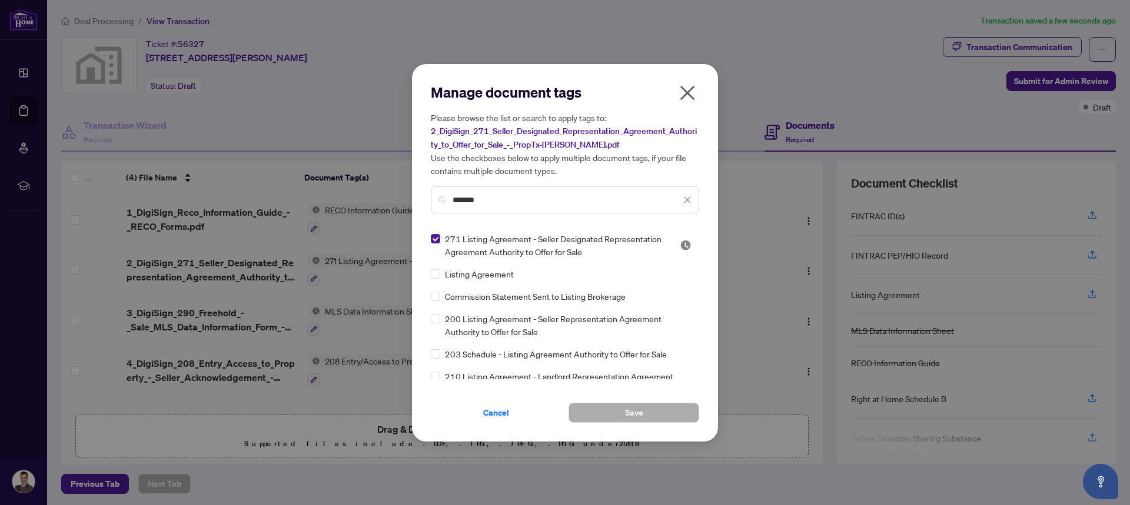
type input "*******"
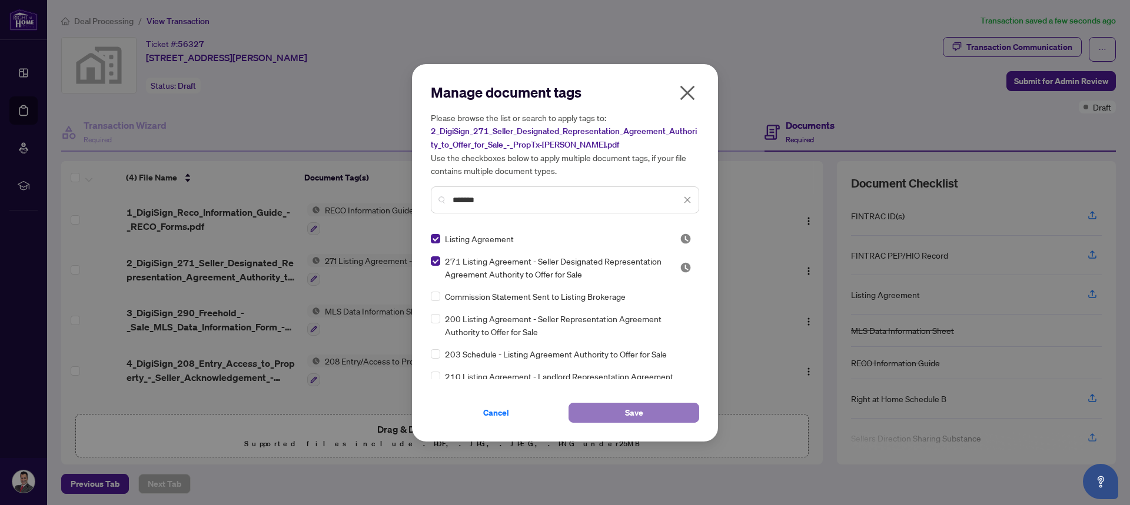
click at [563, 412] on button "Save" at bounding box center [633, 413] width 131 height 20
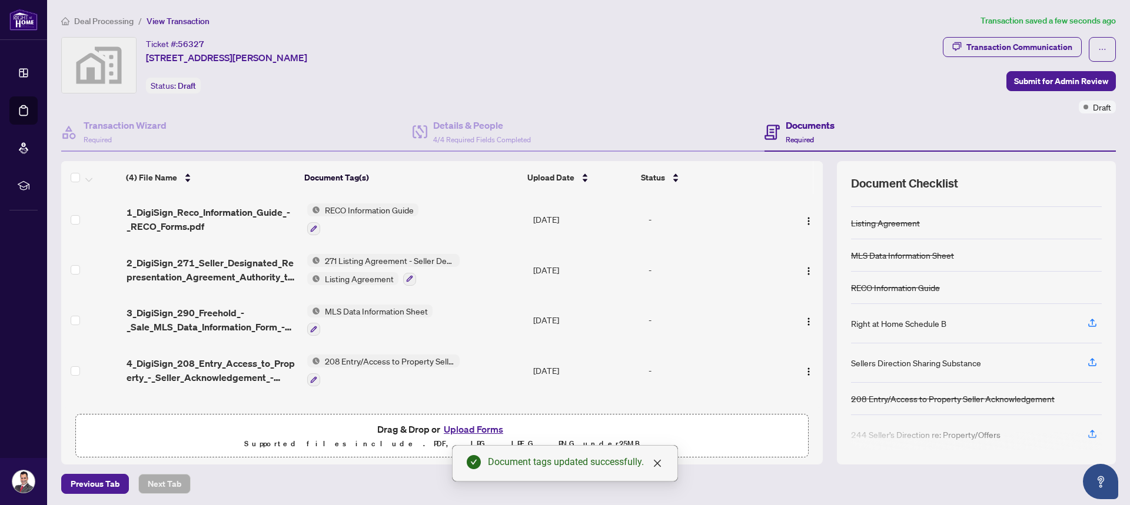
scroll to position [76, 0]
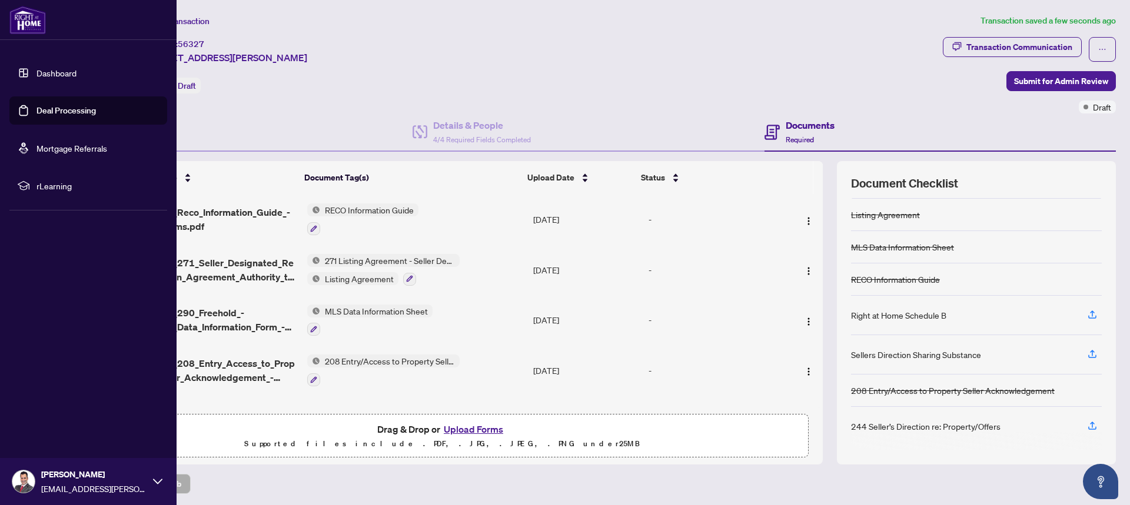
click at [52, 111] on link "Deal Processing" at bounding box center [65, 110] width 59 height 11
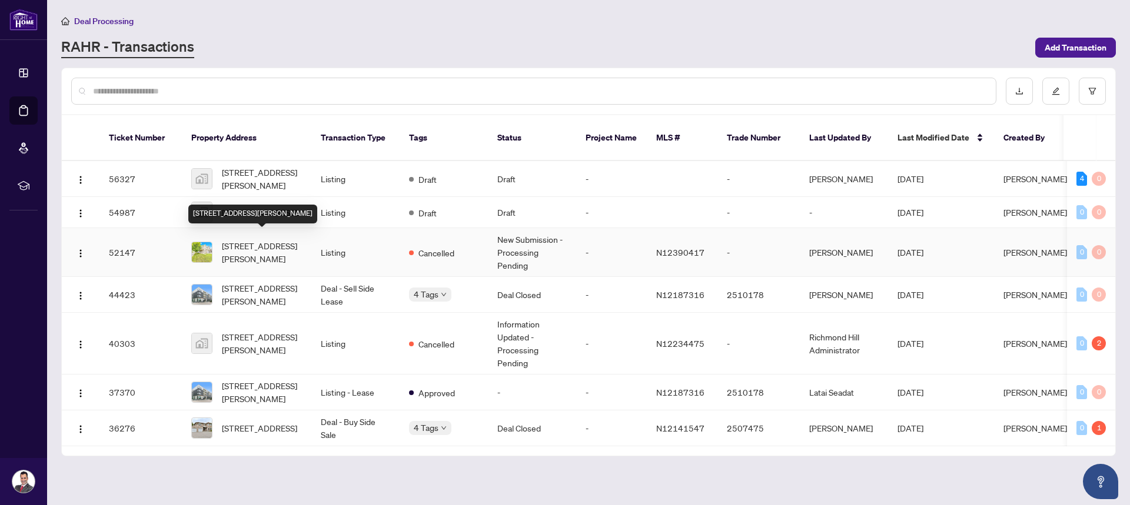
click at [264, 245] on span "[STREET_ADDRESS][PERSON_NAME]" at bounding box center [262, 252] width 80 height 26
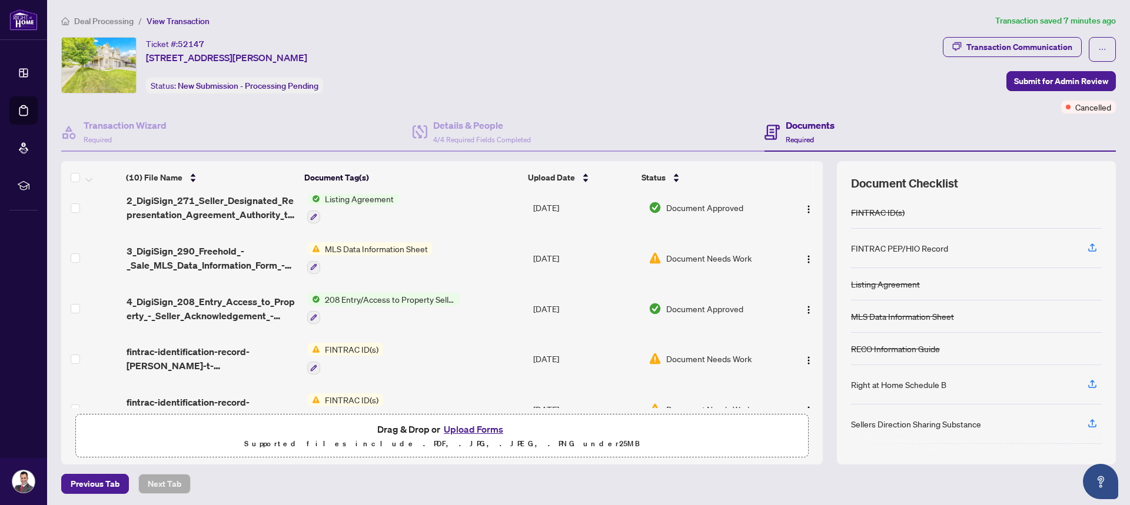
scroll to position [292, 0]
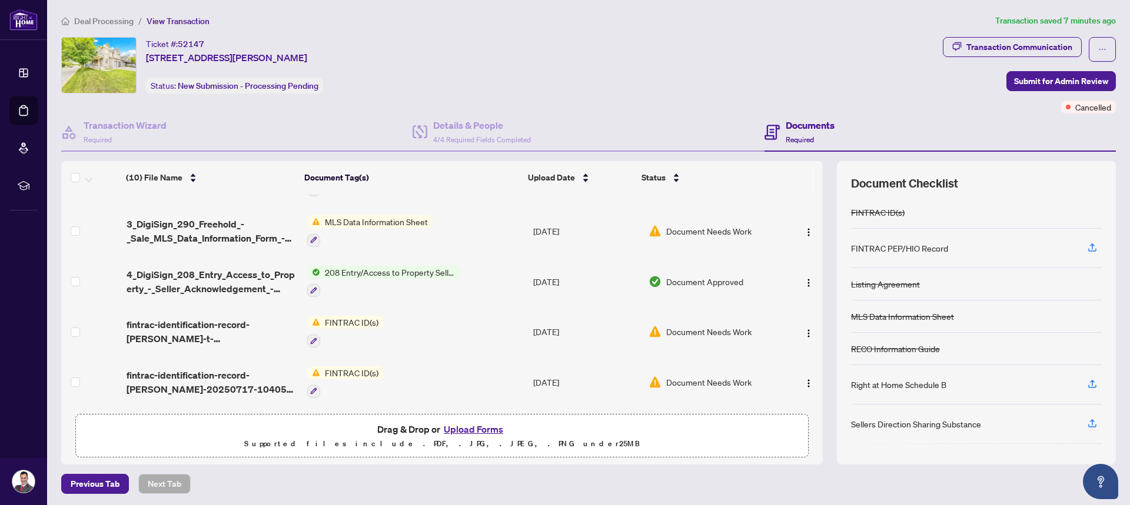
click at [563, 329] on span "Document Needs Work" at bounding box center [708, 331] width 85 height 13
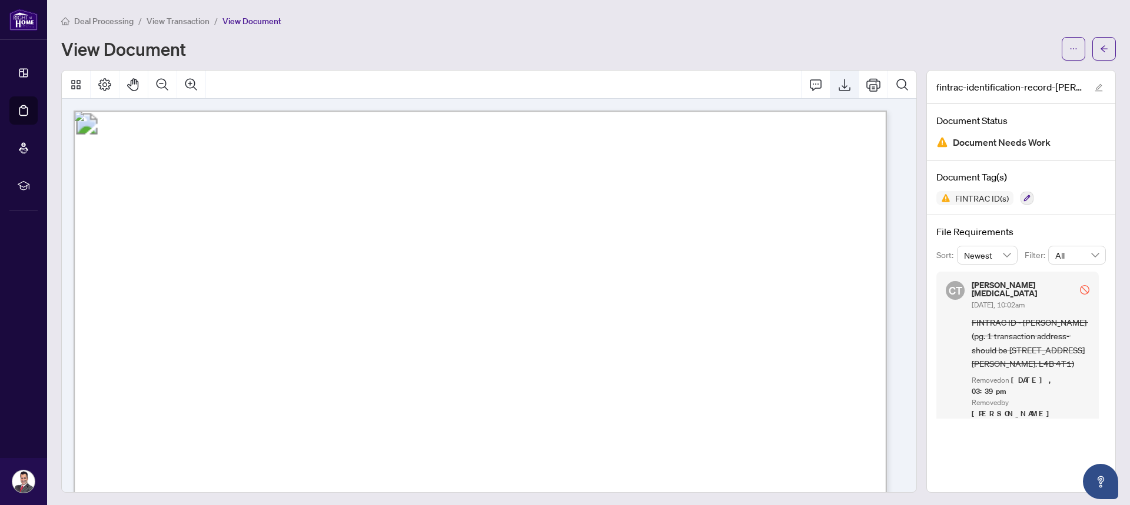
click at [563, 85] on icon "Export" at bounding box center [844, 85] width 14 height 14
click at [563, 86] on icon "Export" at bounding box center [844, 85] width 12 height 12
click at [191, 20] on span "View Transaction" at bounding box center [177, 21] width 63 height 11
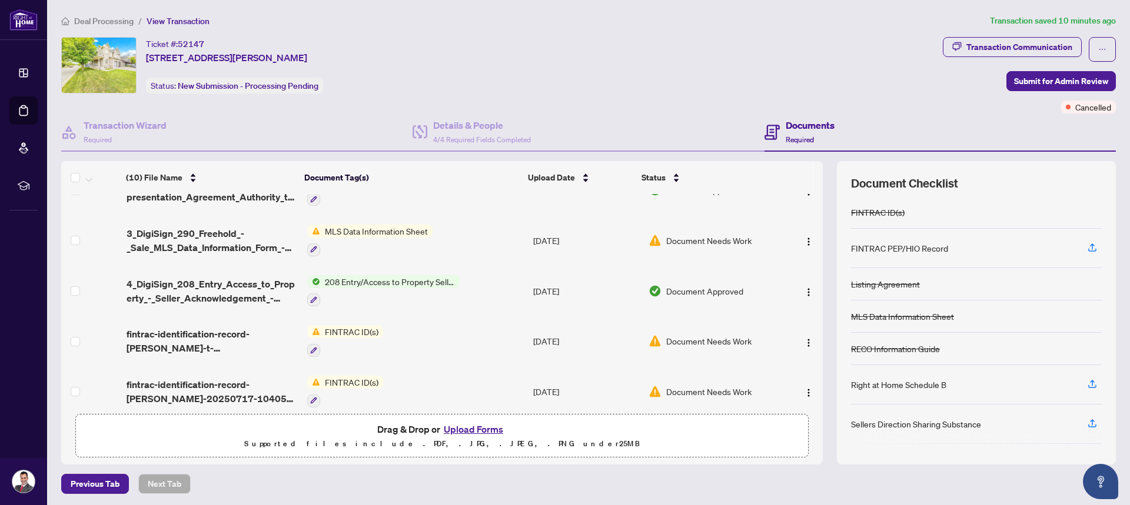
scroll to position [292, 0]
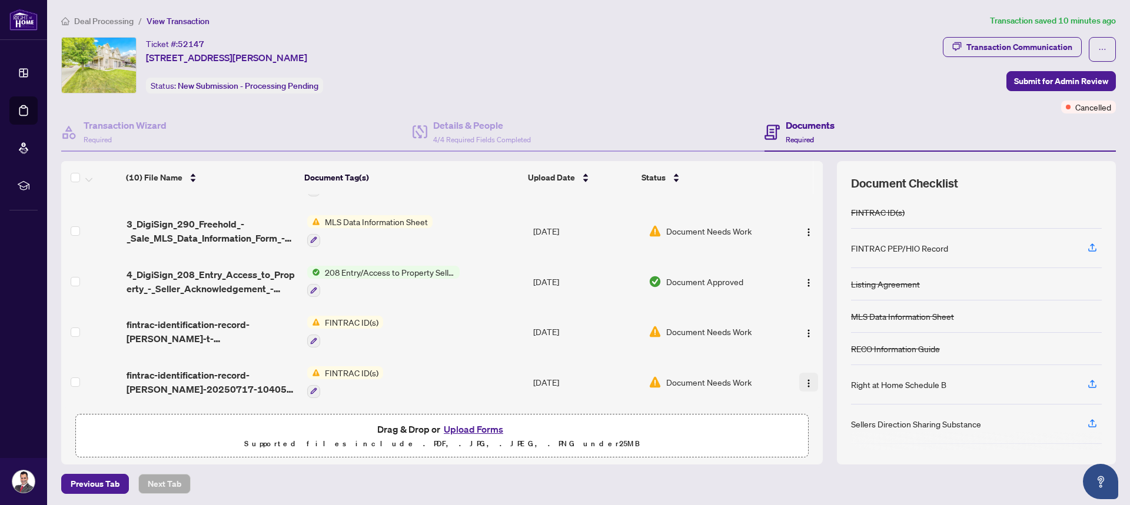
click at [563, 380] on img "button" at bounding box center [808, 383] width 9 height 9
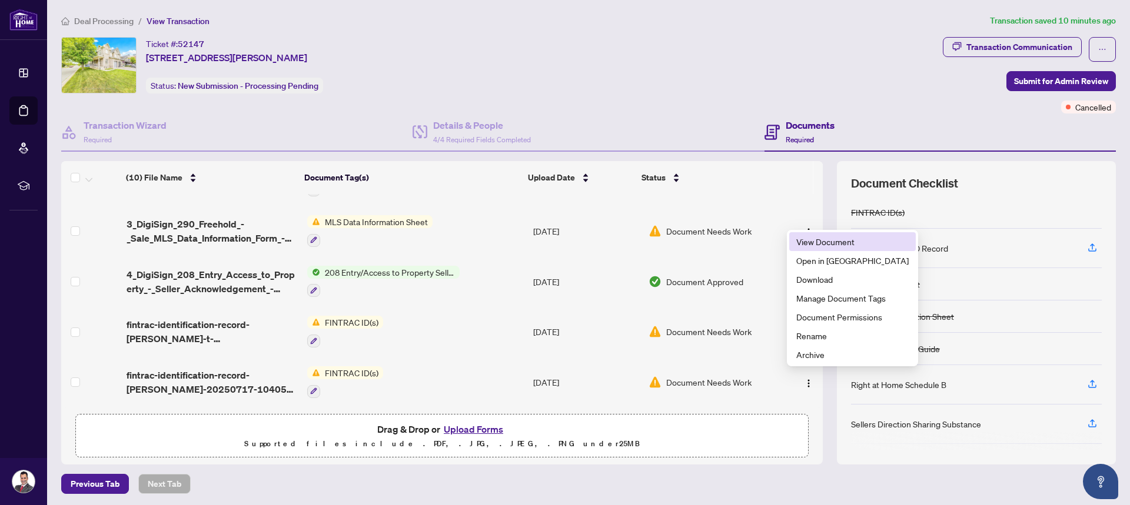
click at [563, 240] on span "View Document" at bounding box center [852, 241] width 112 height 13
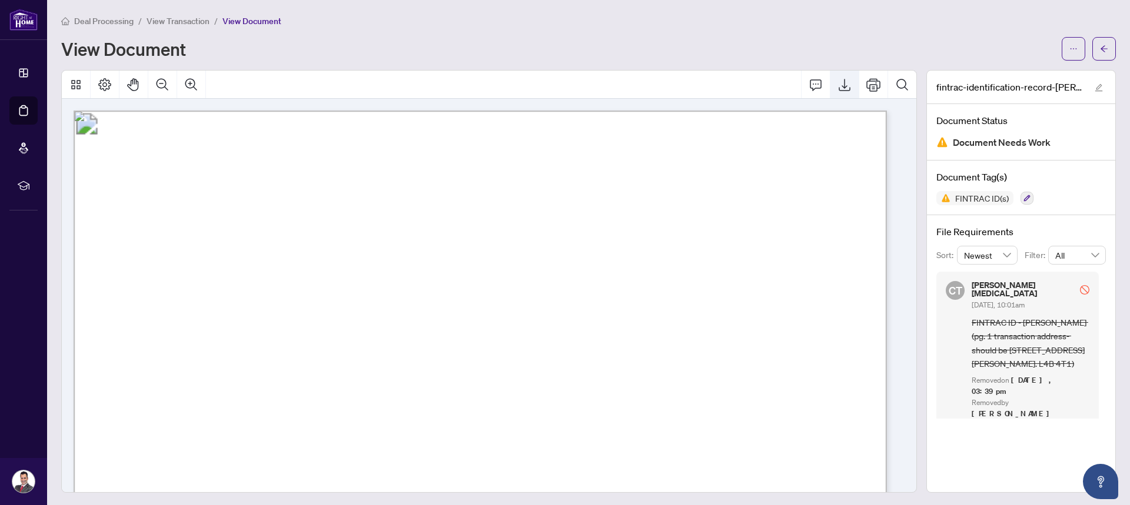
click at [563, 88] on icon "Export" at bounding box center [844, 85] width 14 height 14
click at [105, 21] on span "Deal Processing" at bounding box center [103, 21] width 59 height 11
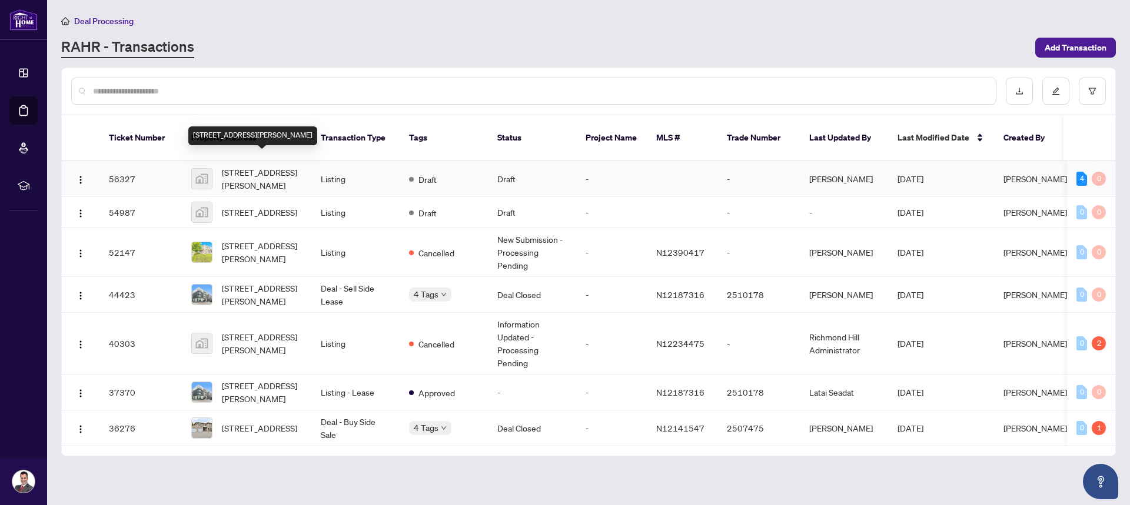
click at [273, 166] on span "[STREET_ADDRESS][PERSON_NAME]" at bounding box center [262, 179] width 80 height 26
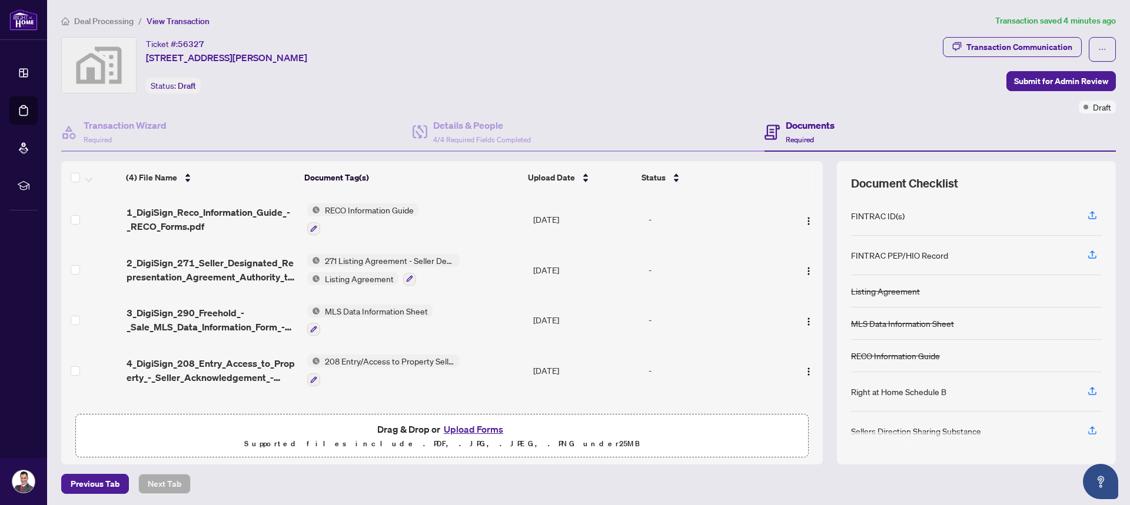
click at [471, 427] on button "Upload Forms" at bounding box center [473, 429] width 66 height 15
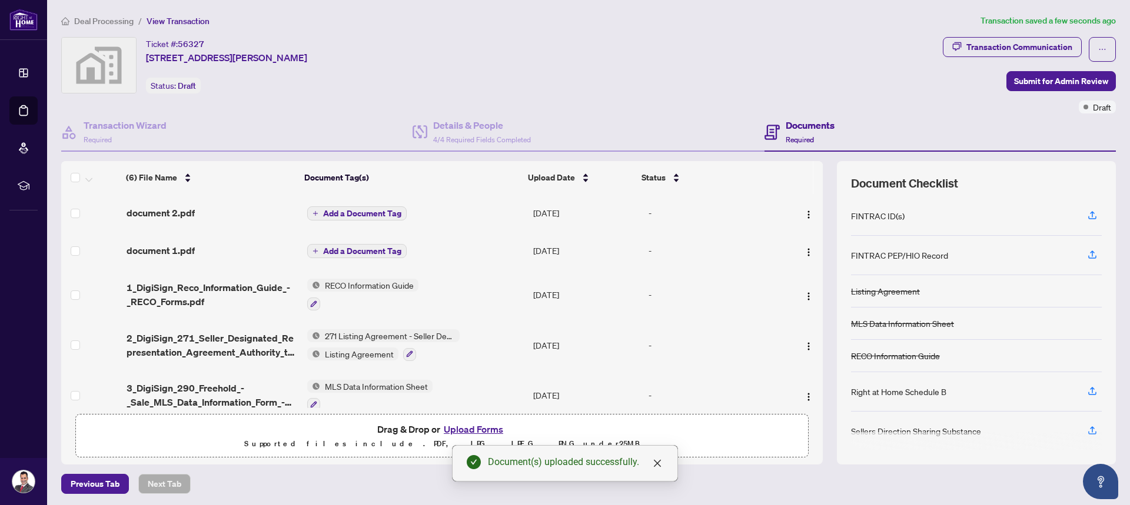
click at [323, 211] on span "Add a Document Tag" at bounding box center [362, 213] width 78 height 8
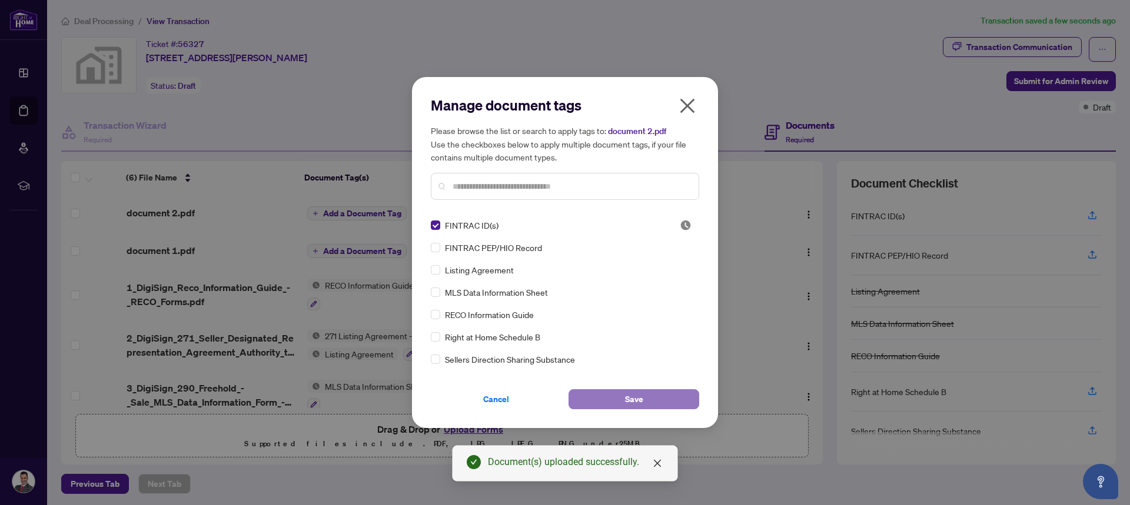
click at [563, 397] on button "Save" at bounding box center [633, 399] width 131 height 20
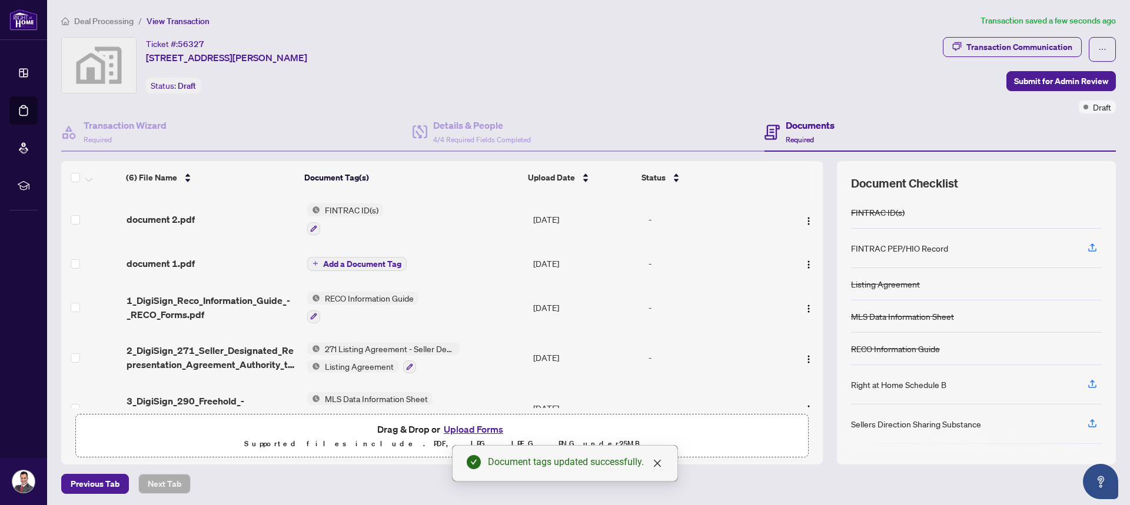
click at [314, 261] on icon "plus" at bounding box center [315, 264] width 6 height 6
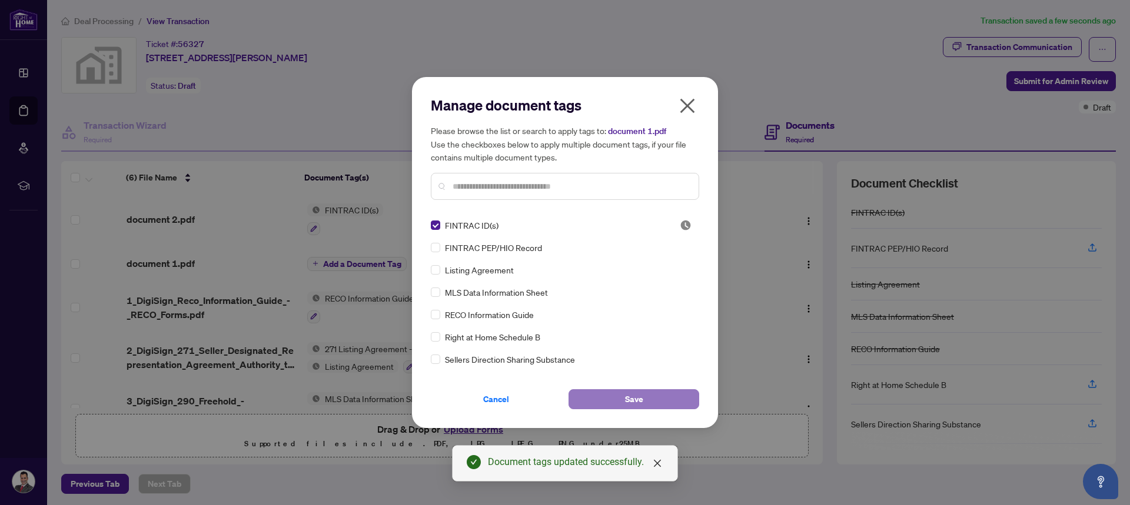
click at [563, 399] on button "Save" at bounding box center [633, 399] width 131 height 20
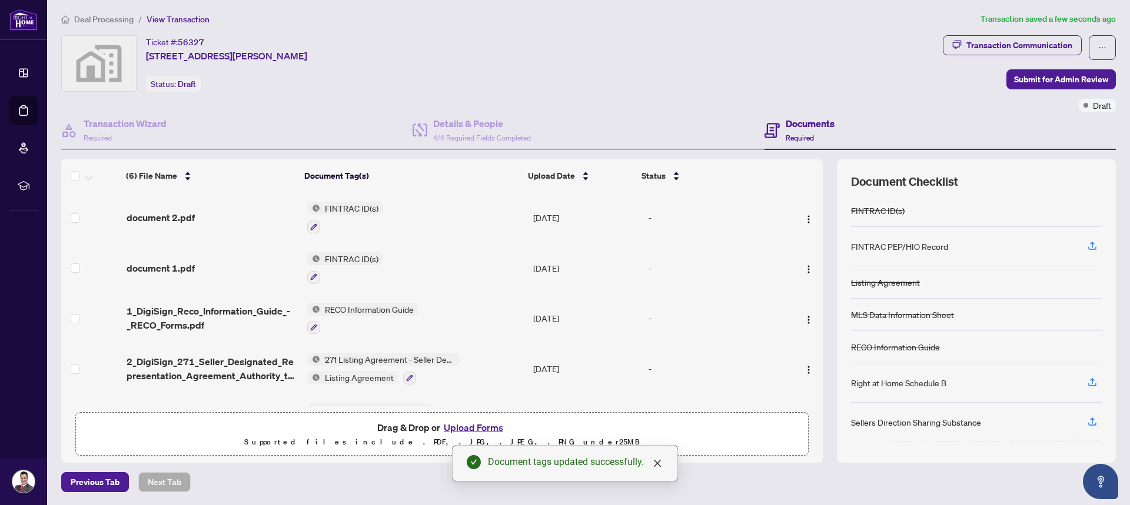
scroll to position [2, 0]
click at [99, 17] on span "Deal Processing" at bounding box center [103, 19] width 59 height 11
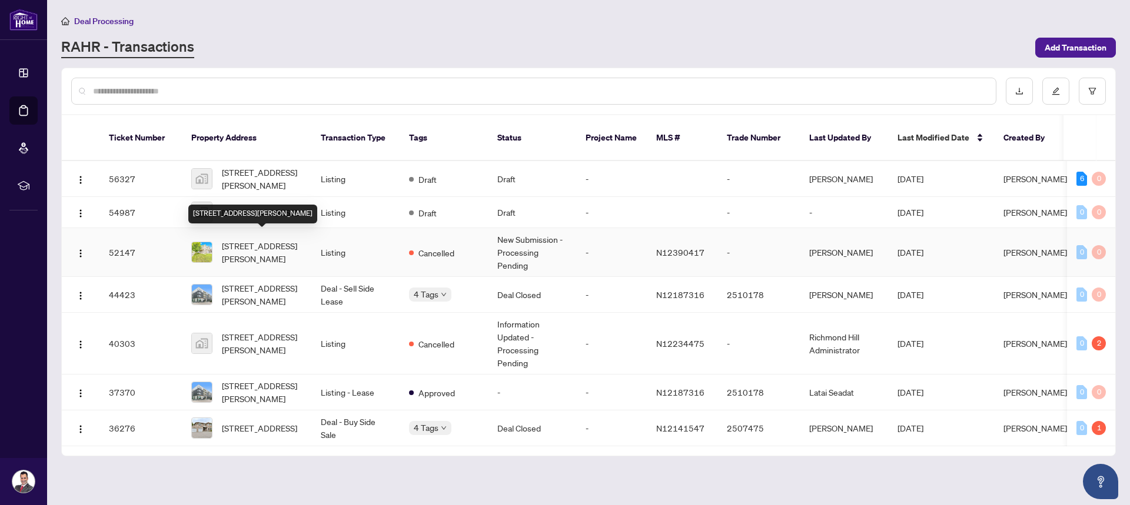
click at [282, 242] on span "[STREET_ADDRESS][PERSON_NAME]" at bounding box center [262, 252] width 80 height 26
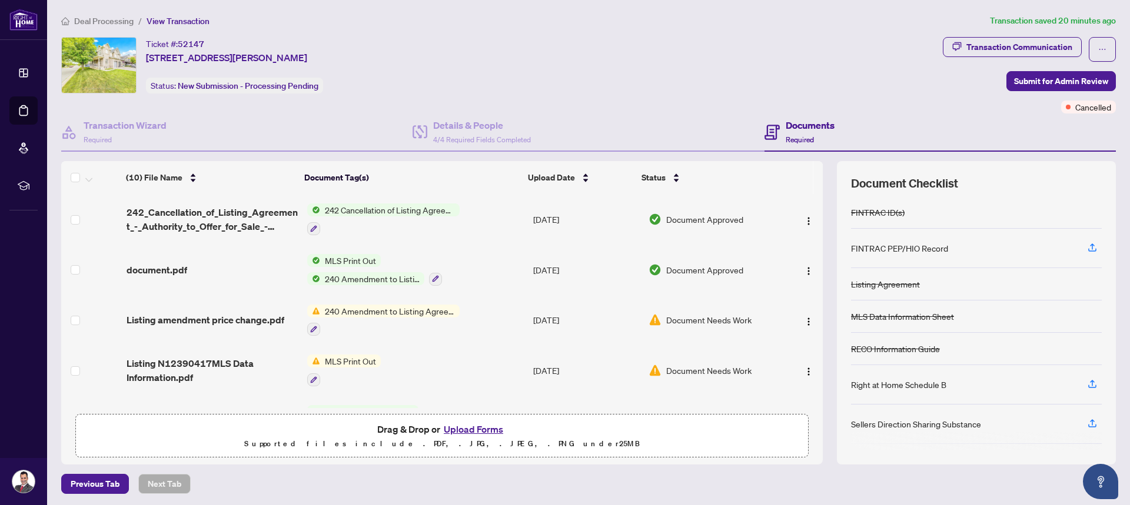
click at [347, 257] on span "MLS Print Out" at bounding box center [350, 260] width 61 height 13
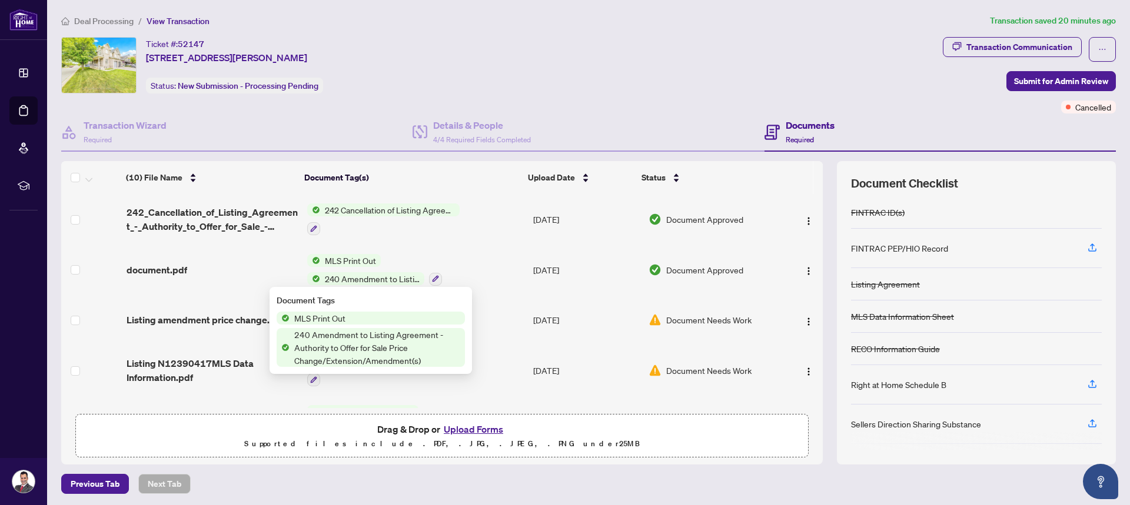
click at [185, 270] on span "document.pdf" at bounding box center [156, 270] width 61 height 14
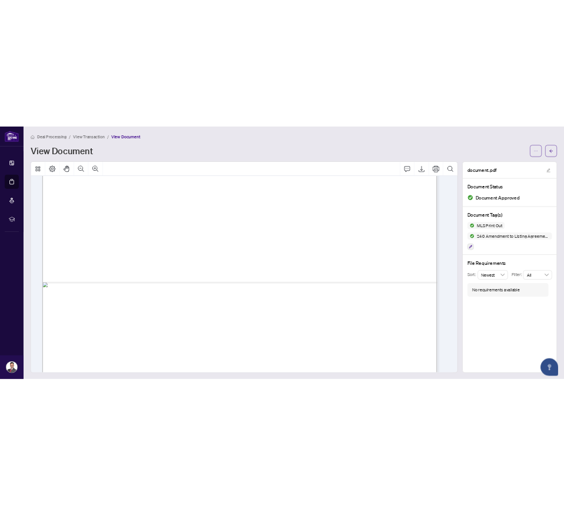
scroll to position [706, 0]
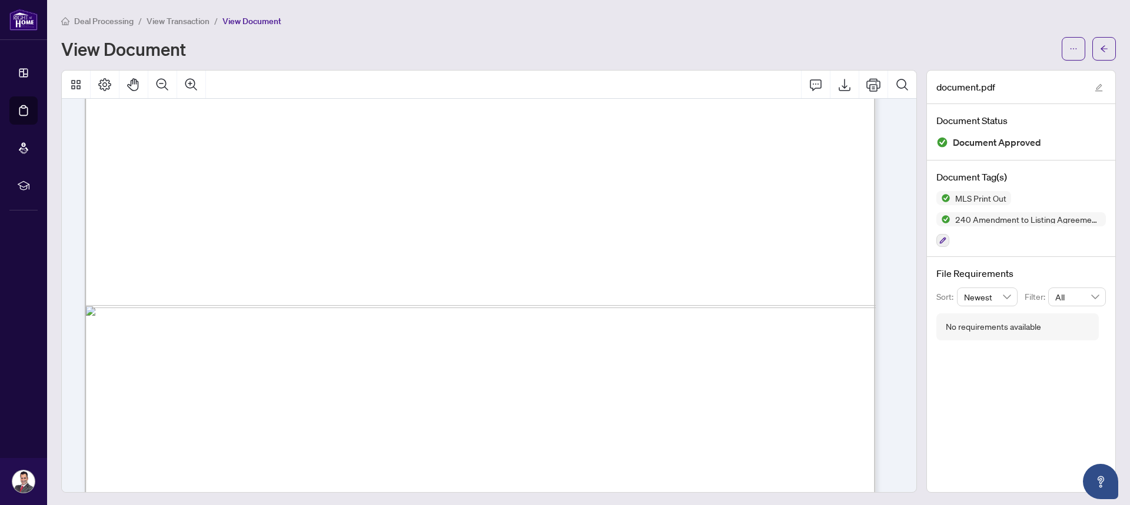
drag, startPoint x: 141, startPoint y: 262, endPoint x: 271, endPoint y: 324, distance: 143.9
drag, startPoint x: 141, startPoint y: 255, endPoint x: 299, endPoint y: 333, distance: 176.8
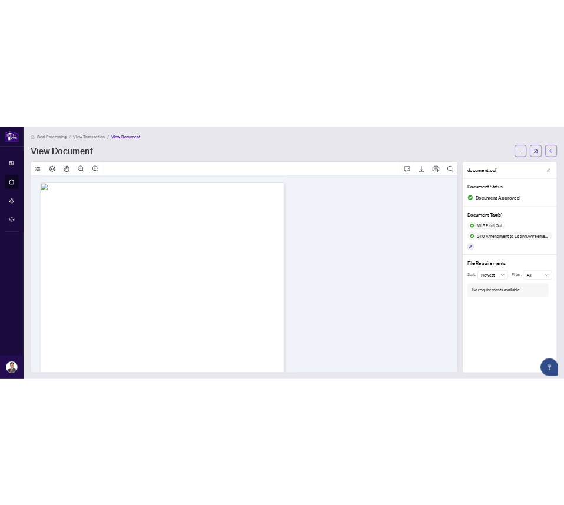
scroll to position [437, 0]
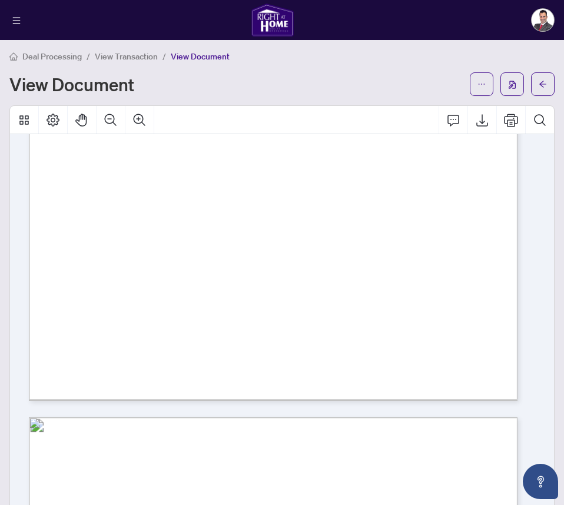
drag, startPoint x: 64, startPoint y: 321, endPoint x: 80, endPoint y: 322, distance: 16.5
click at [79, 322] on div "[STREET_ADDRESS][PERSON_NAME] Residential Freehold - Att/Row/Townhouse For Sale…" at bounding box center [370, 191] width 682 height 964
click at [191, 338] on span "Hot Water Tank (Approximately $22.50/ Month)" at bounding box center [127, 340] width 127 height 8
drag, startPoint x: 62, startPoint y: 317, endPoint x: 206, endPoint y: 321, distance: 143.6
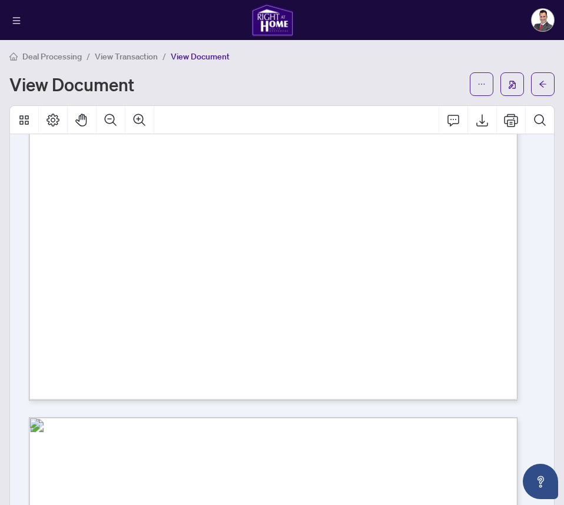
click at [206, 321] on span "Personalized plaque on exterior of front entrance. Tesla Plug-in Charger." at bounding box center [159, 320] width 190 height 8
drag, startPoint x: 204, startPoint y: 319, endPoint x: 64, endPoint y: 321, distance: 140.0
click at [64, 321] on span "Personalized plaque on exterior of front entrance. Tesla Plug-in Charger." at bounding box center [159, 320] width 190 height 8
drag, startPoint x: 201, startPoint y: 339, endPoint x: 65, endPoint y: 341, distance: 135.9
click at [65, 341] on span "Hot Water Tank (Approximately $22.50/ Month)" at bounding box center [127, 340] width 127 height 8
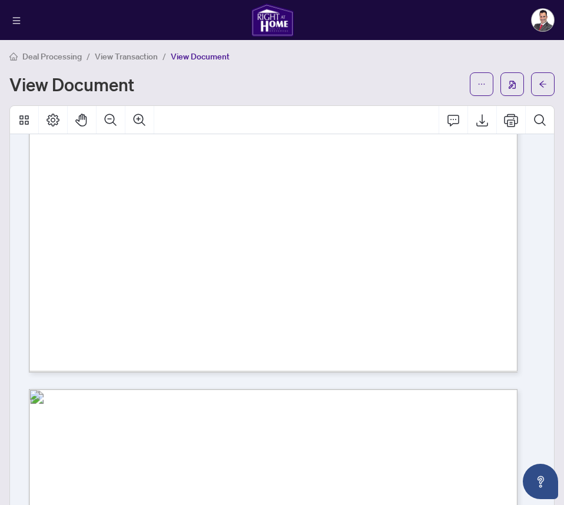
scroll to position [554, 0]
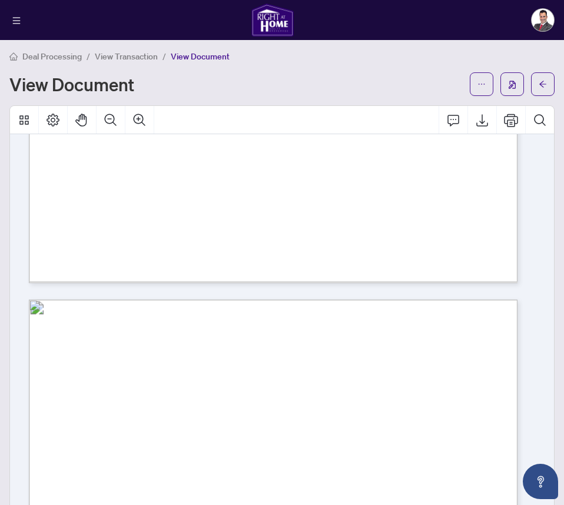
drag, startPoint x: 63, startPoint y: 354, endPoint x: 248, endPoint y: 352, distance: 184.7
click at [248, 299] on p "REALTOR ONLY REMARKS Easy showings with lockboxplease allow 2 hrs notice (small…" at bounding box center [370, 299] width 682 height 0
drag, startPoint x: 61, startPoint y: 350, endPoint x: 459, endPoint y: 350, distance: 398.3
click at [459, 299] on p "REALTOR ONLY REMARKS Easy showings with lockboxplease allow 2 hrs notice (small…" at bounding box center [370, 299] width 682 height 0
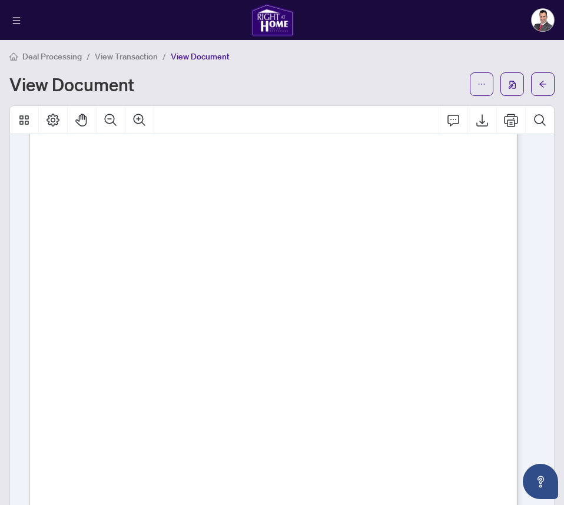
scroll to position [848, 0]
